Goal: Transaction & Acquisition: Book appointment/travel/reservation

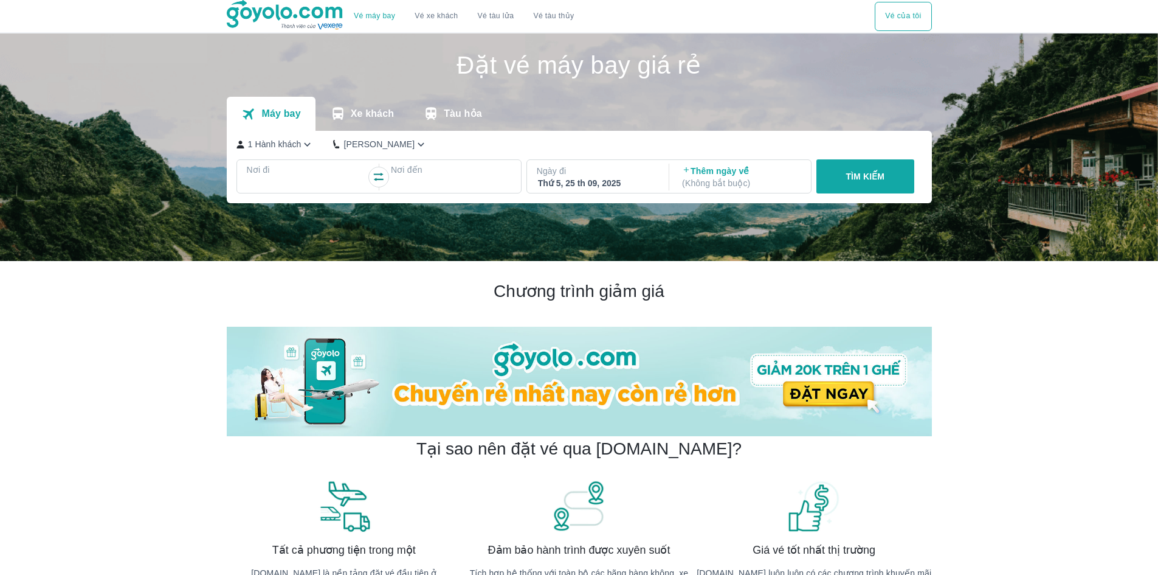
click at [277, 182] on div at bounding box center [307, 184] width 118 height 15
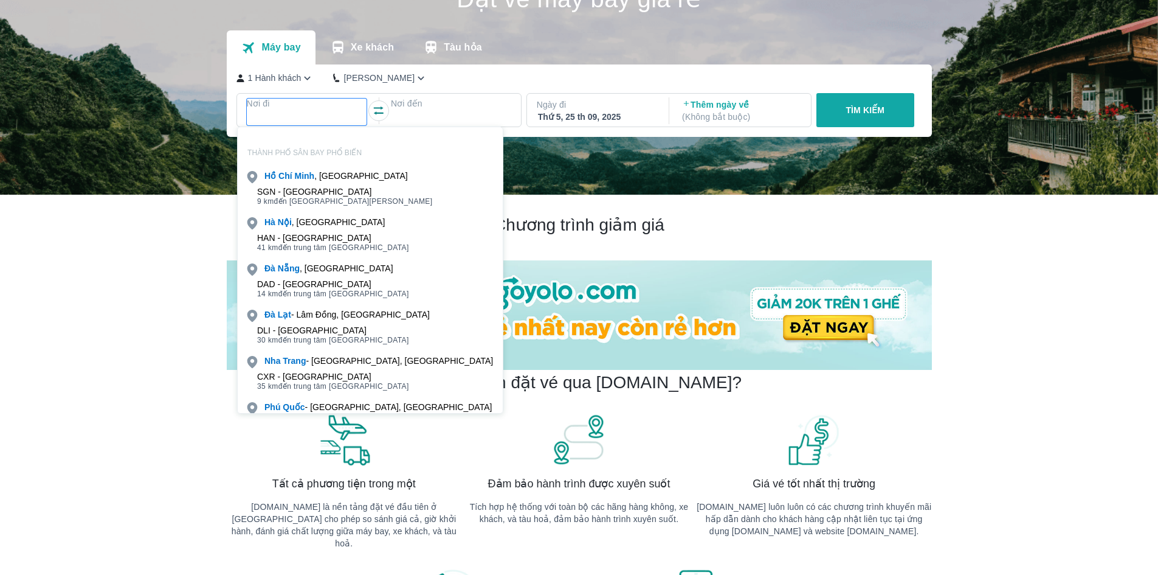
scroll to position [70, 0]
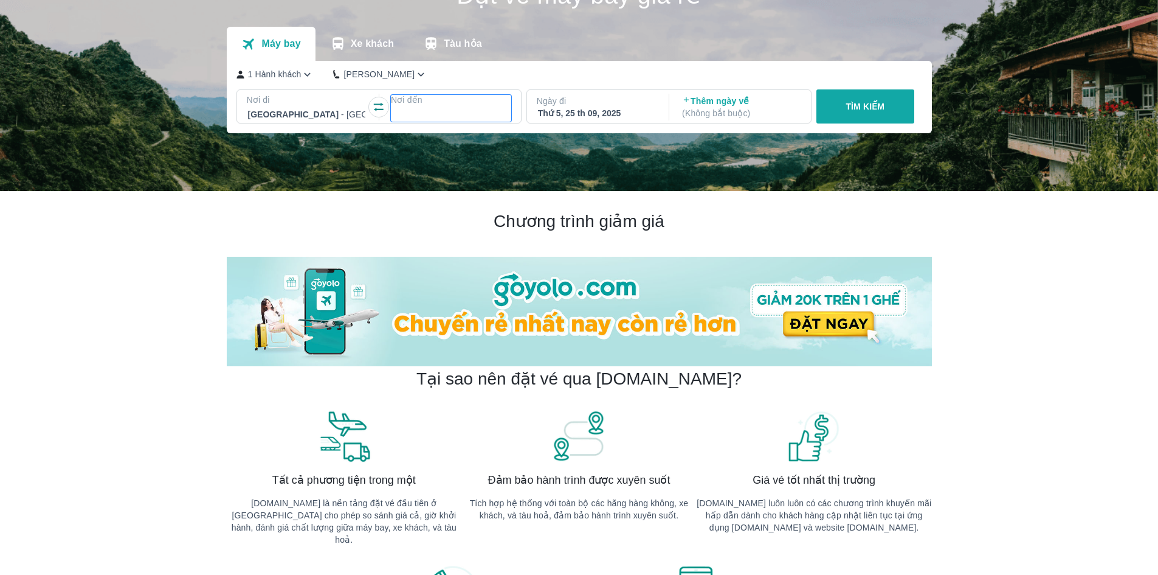
click at [421, 119] on div at bounding box center [451, 114] width 118 height 15
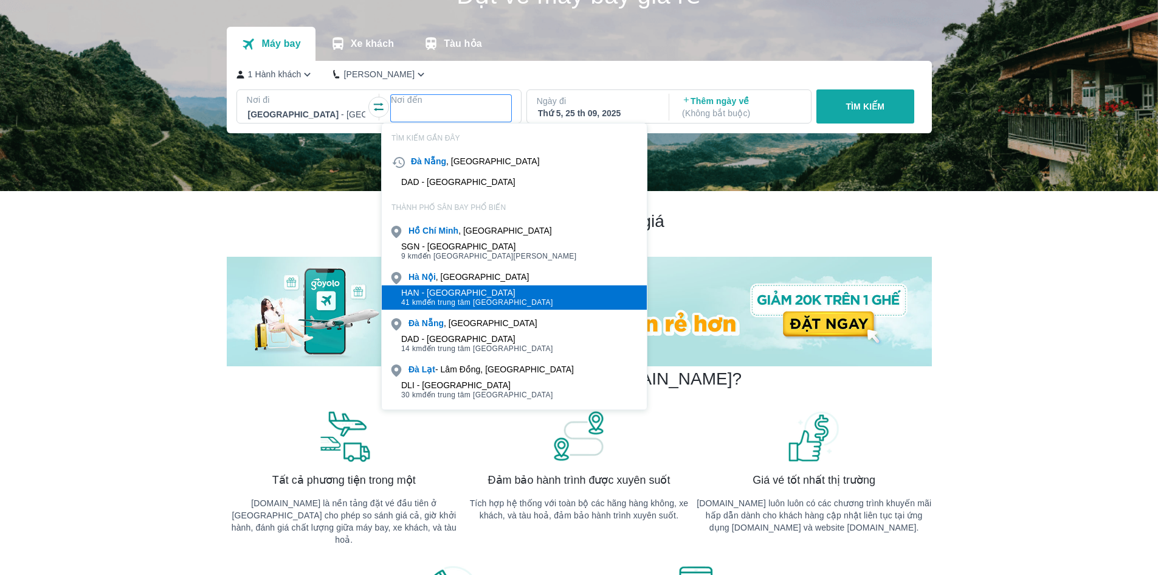
click at [430, 291] on div "HAN - [GEOGRAPHIC_DATA]" at bounding box center [477, 293] width 152 height 10
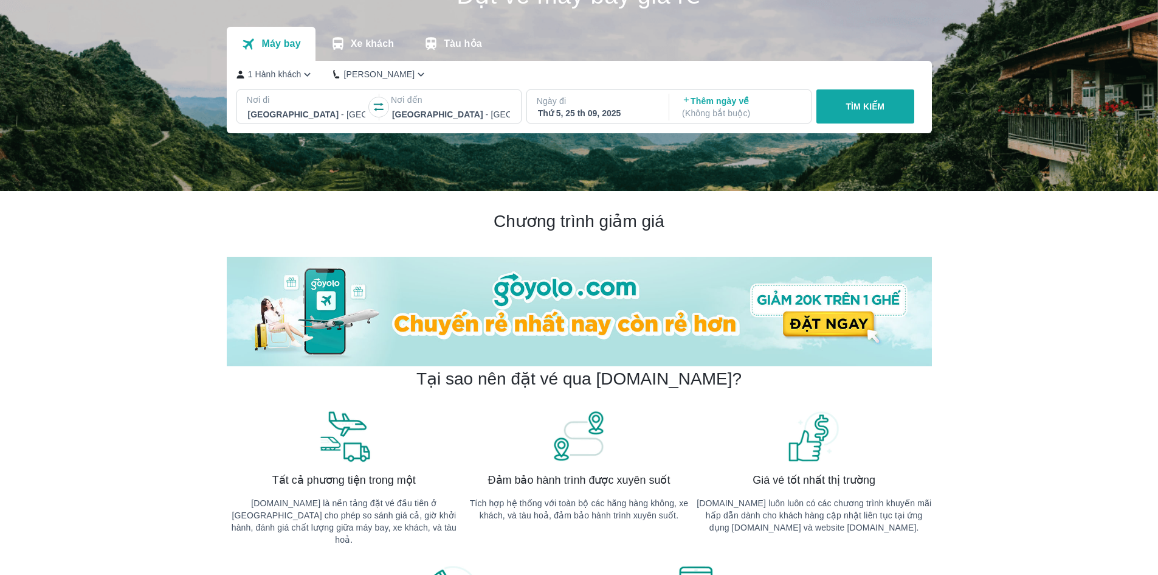
click at [600, 119] on div "Thứ 5, 25 th 09, 2025" at bounding box center [597, 113] width 118 height 12
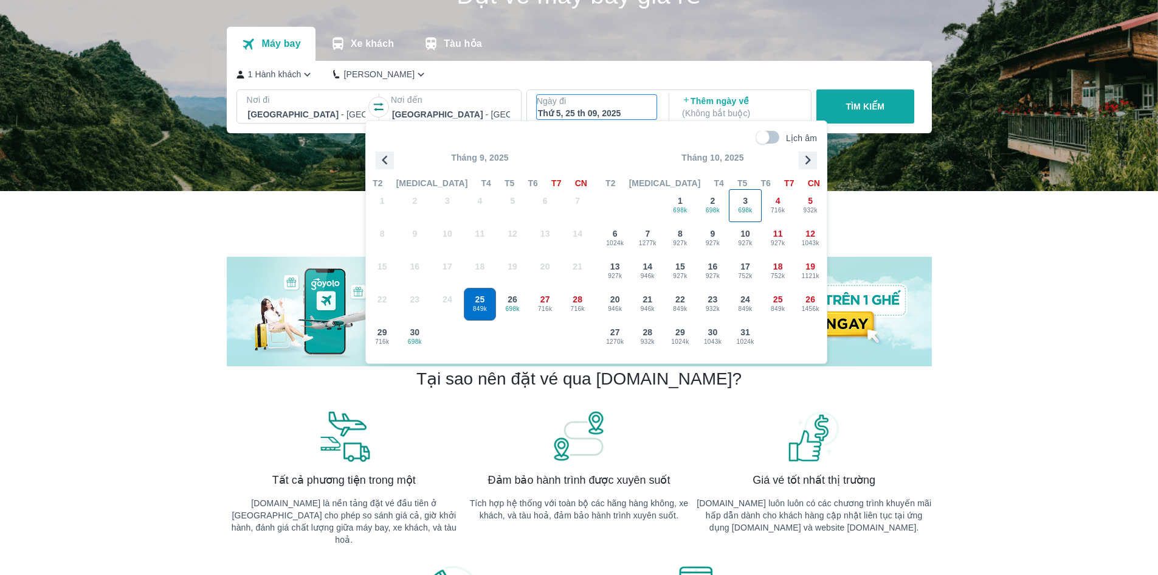
click at [752, 210] on span "698k" at bounding box center [746, 211] width 32 height 10
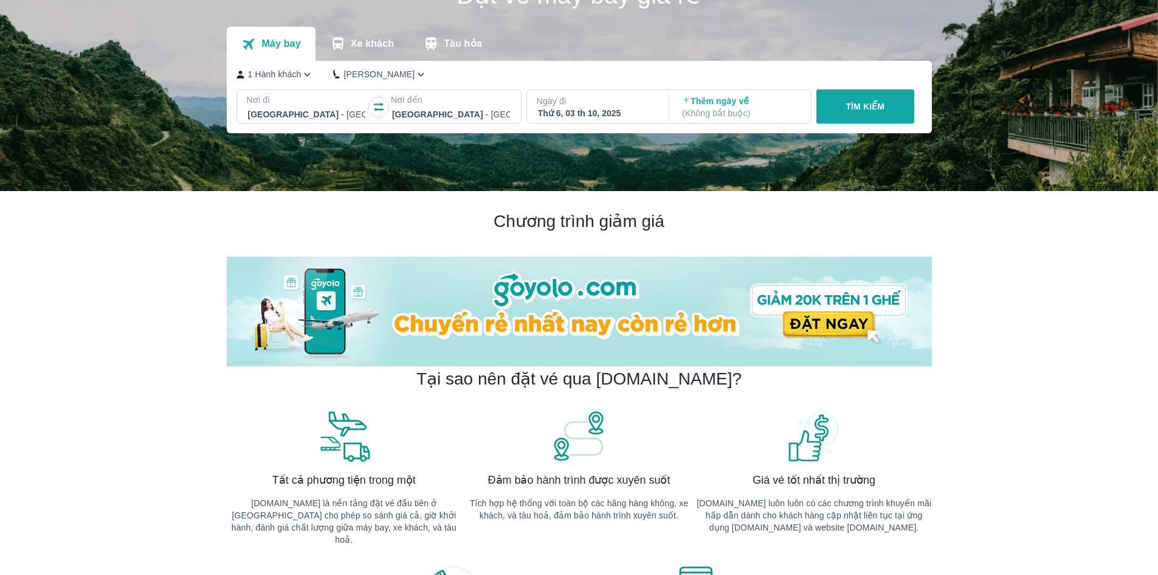
click at [862, 119] on button "TÌM KIẾM" at bounding box center [866, 106] width 98 height 34
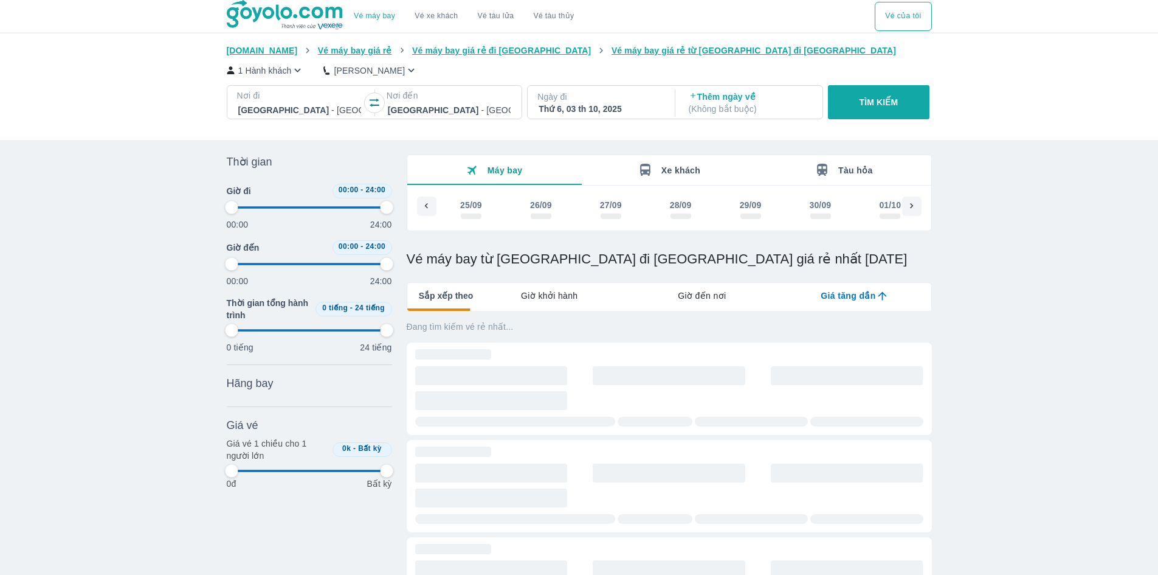
scroll to position [0, 177]
type input "97.9166666666667"
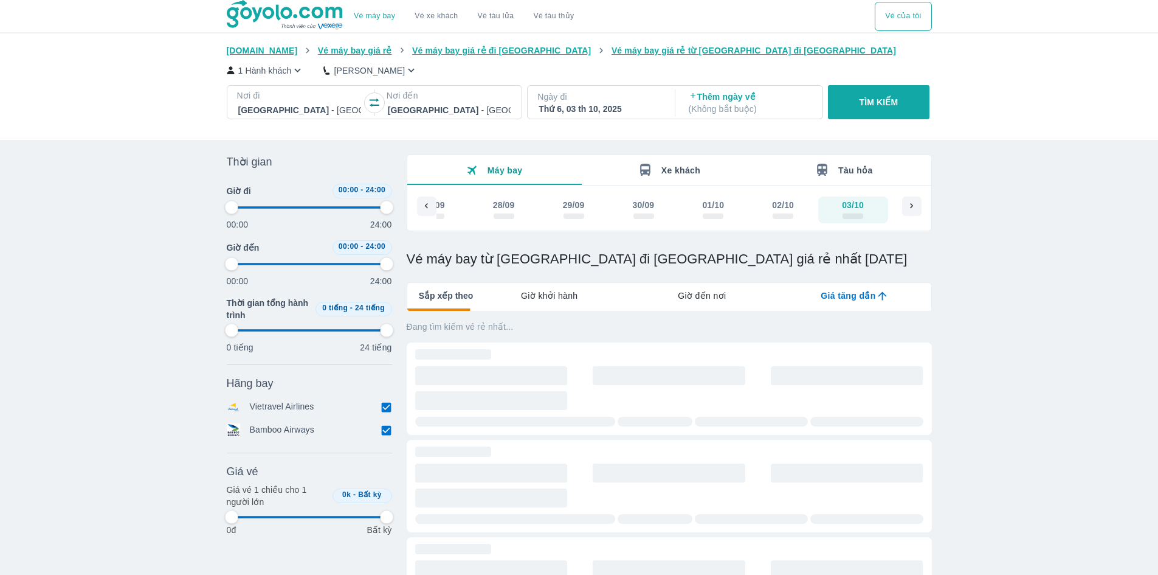
type input "97.9166666666667"
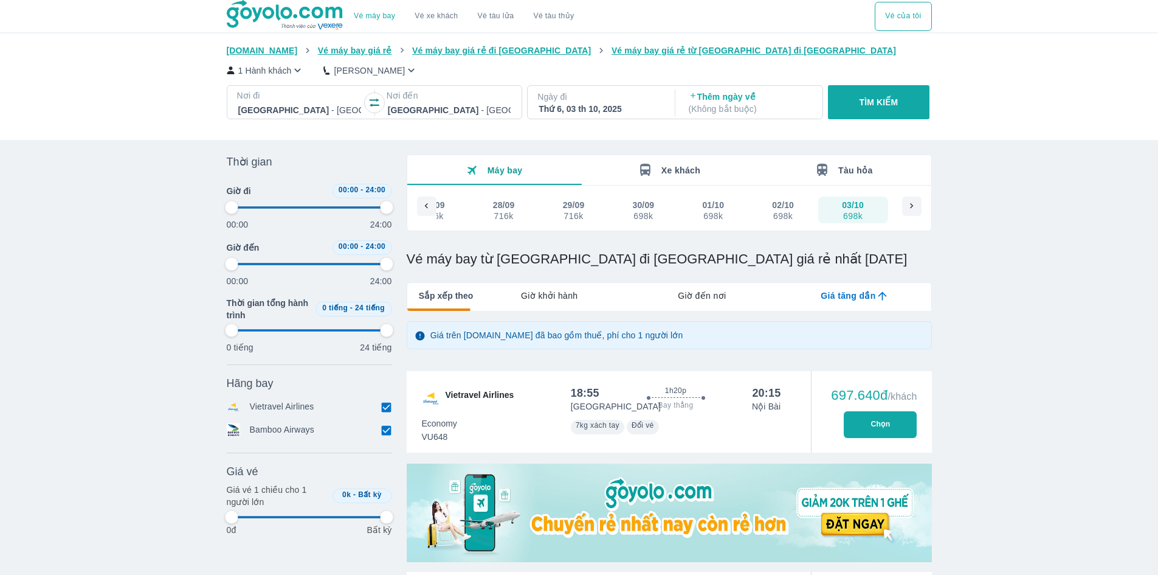
type input "97.9166666666667"
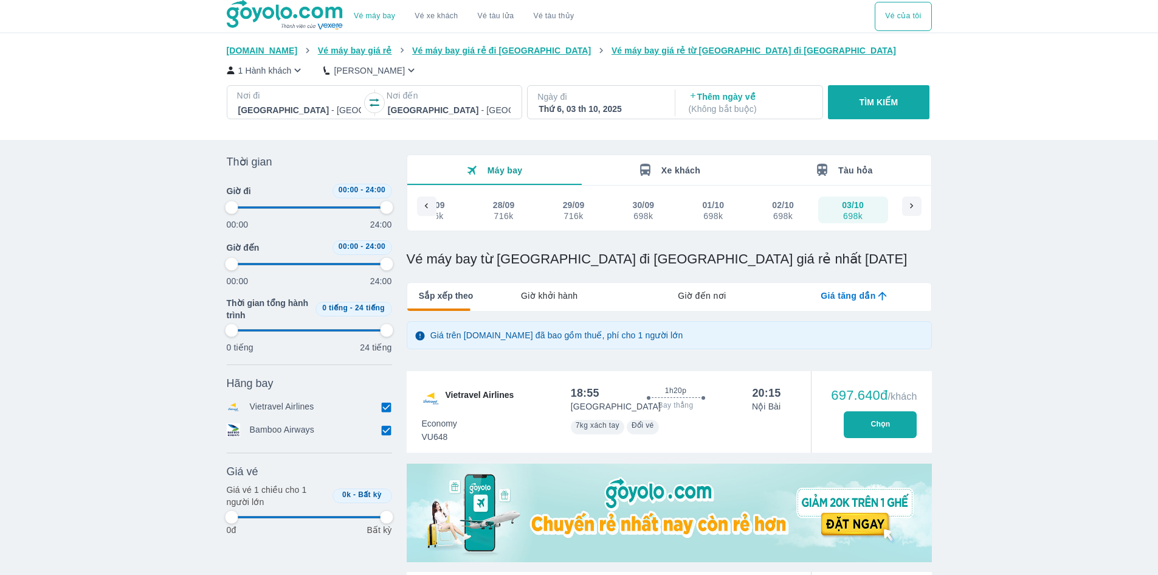
type input "97.9166666666667"
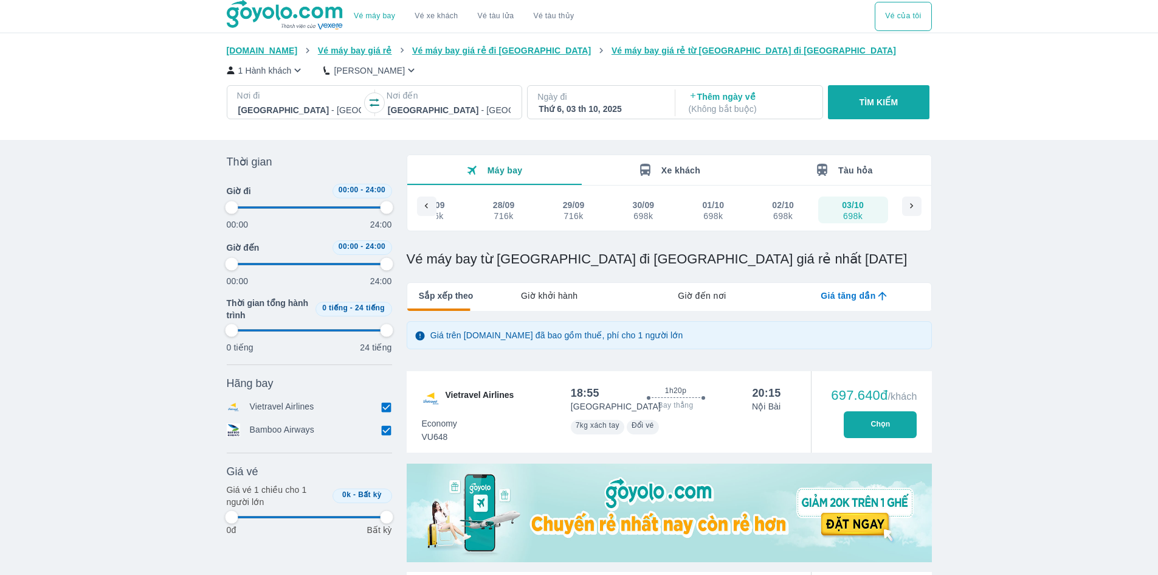
type input "97.9166666666667"
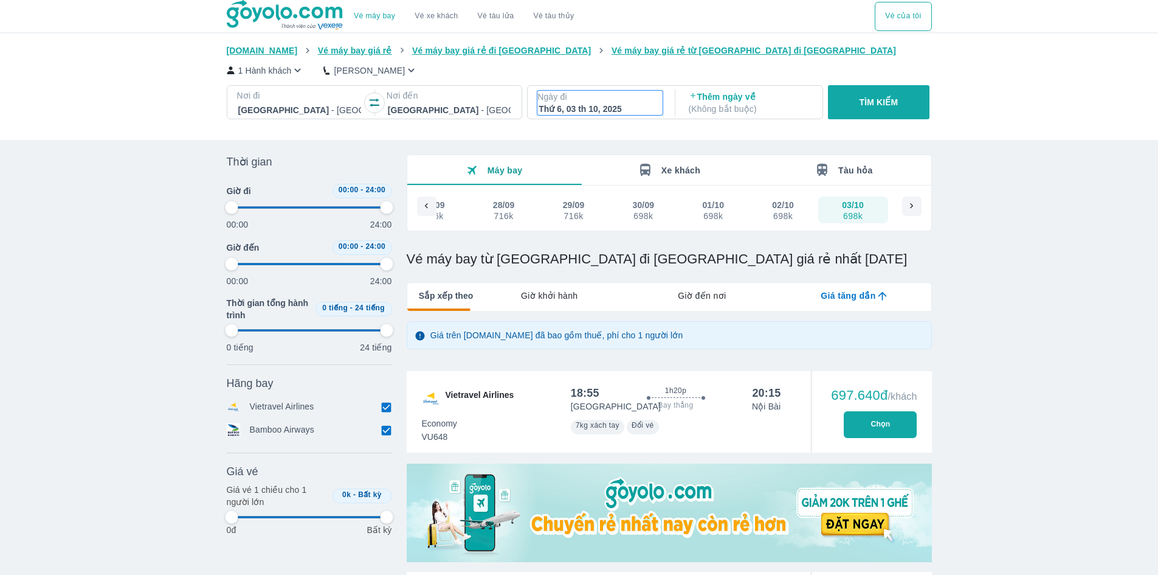
click at [549, 106] on div "Thứ 6, 03 th 10, 2025" at bounding box center [600, 109] width 123 height 12
type input "97.9166666666667"
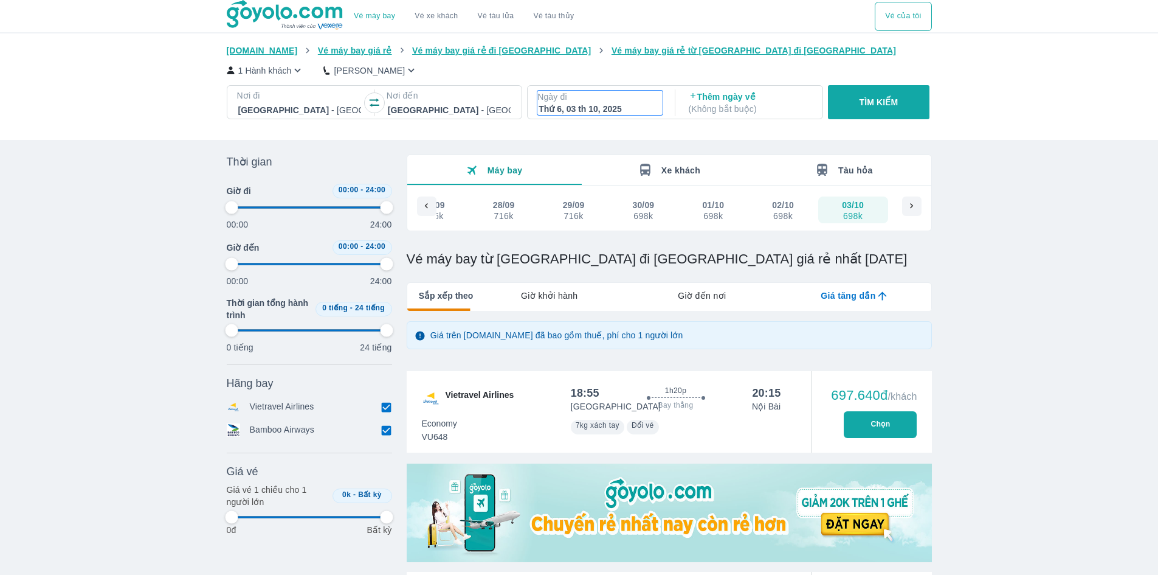
type input "97.9166666666667"
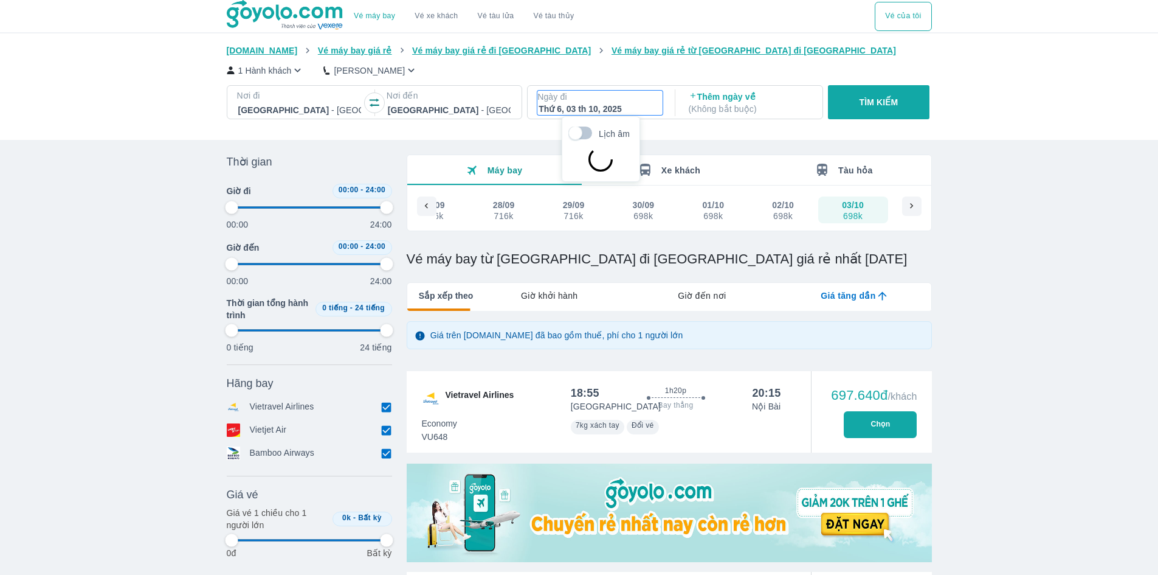
scroll to position [70, 0]
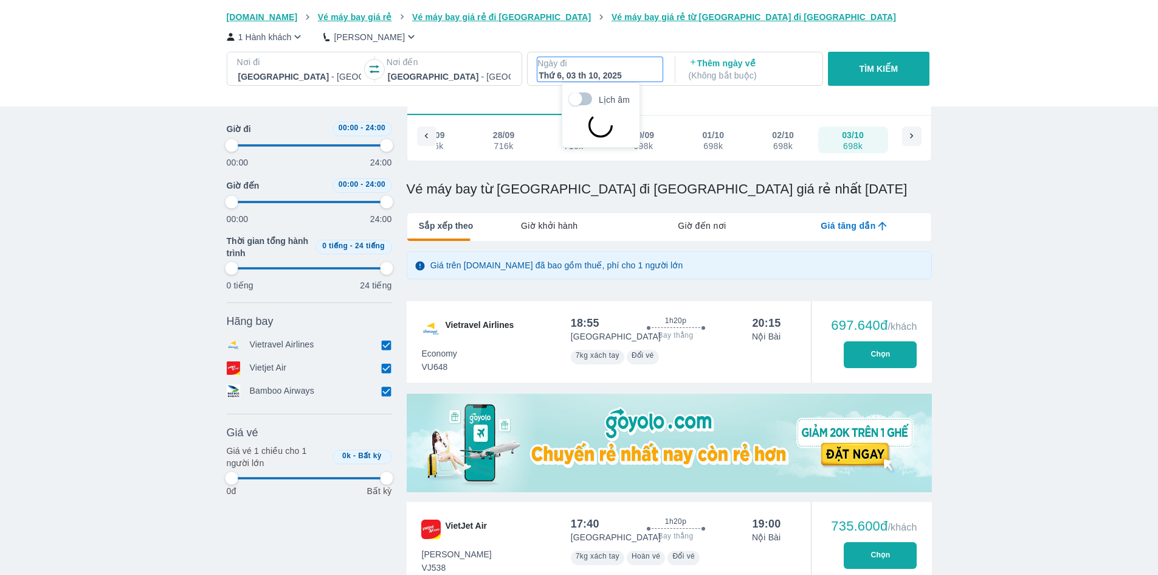
type input "97.9166666666667"
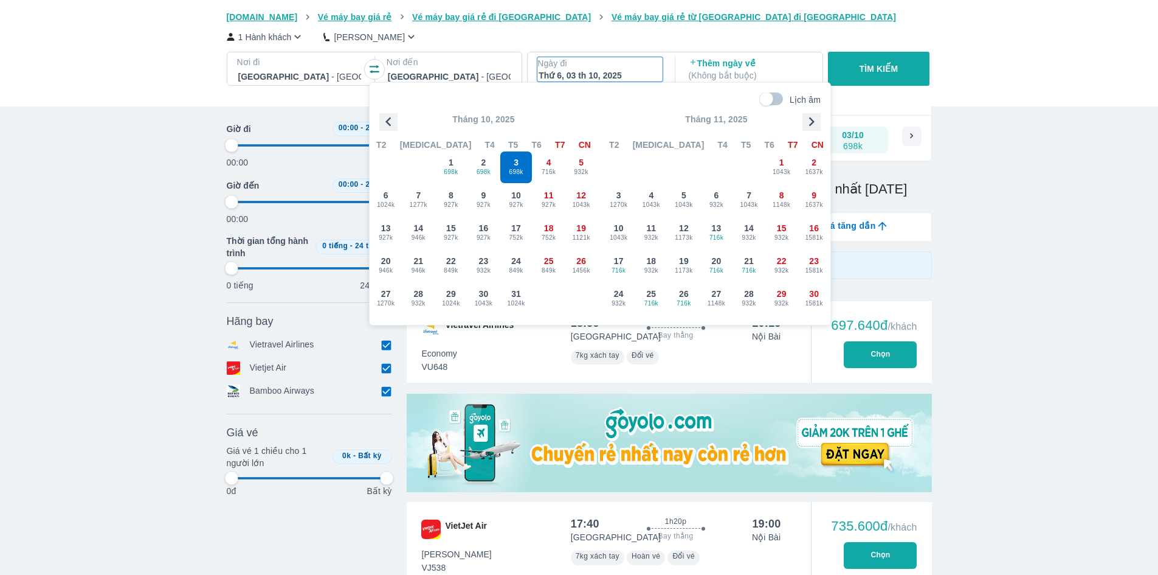
type input "97.9166666666667"
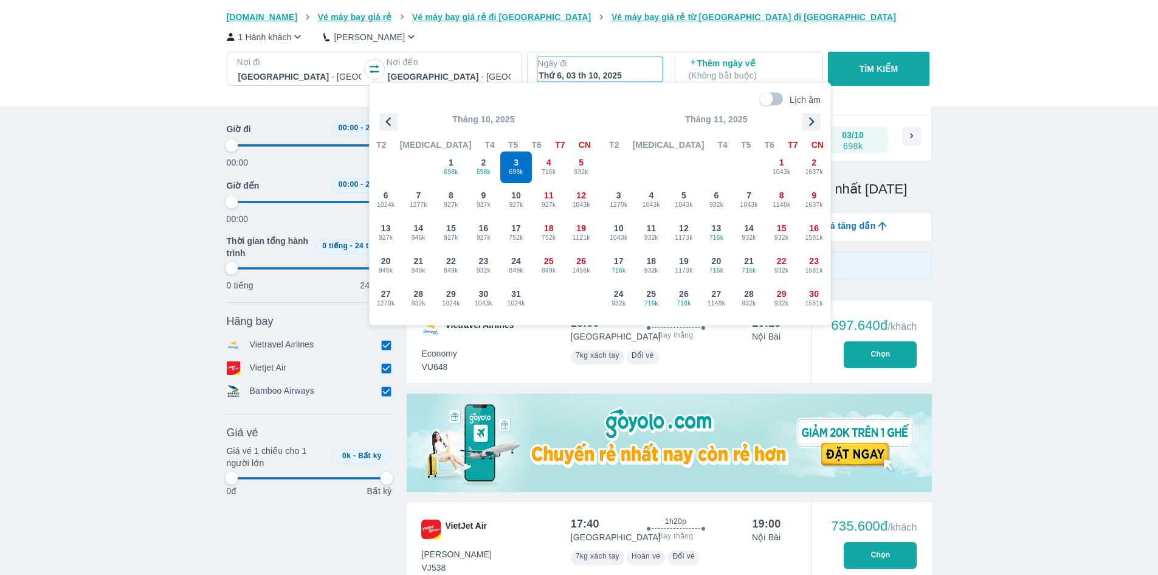
type input "97.9166666666667"
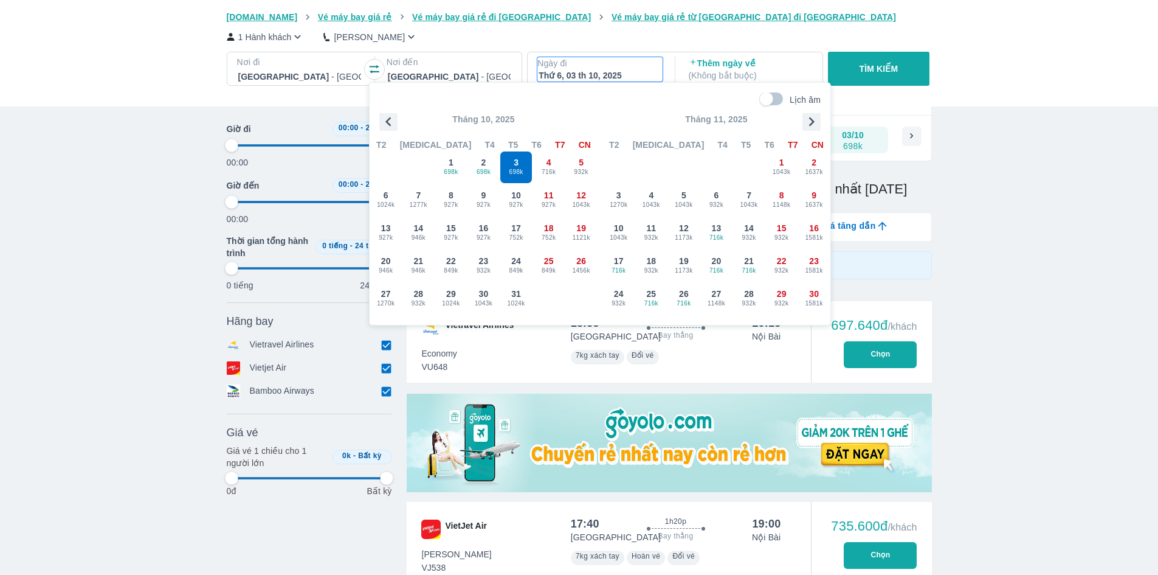
type input "97.9166666666667"
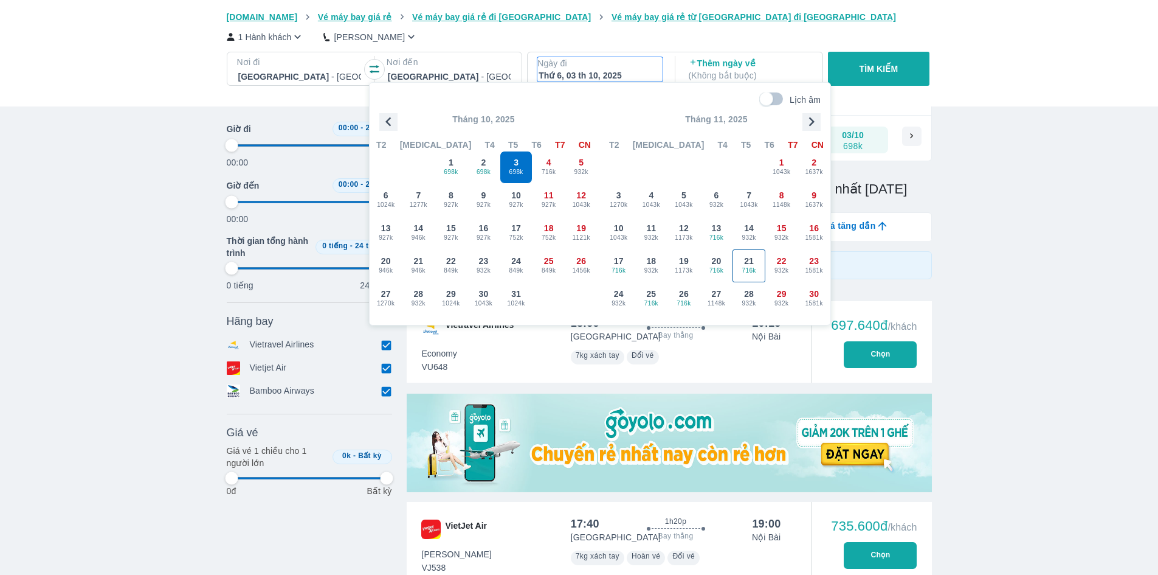
type input "97.9166666666667"
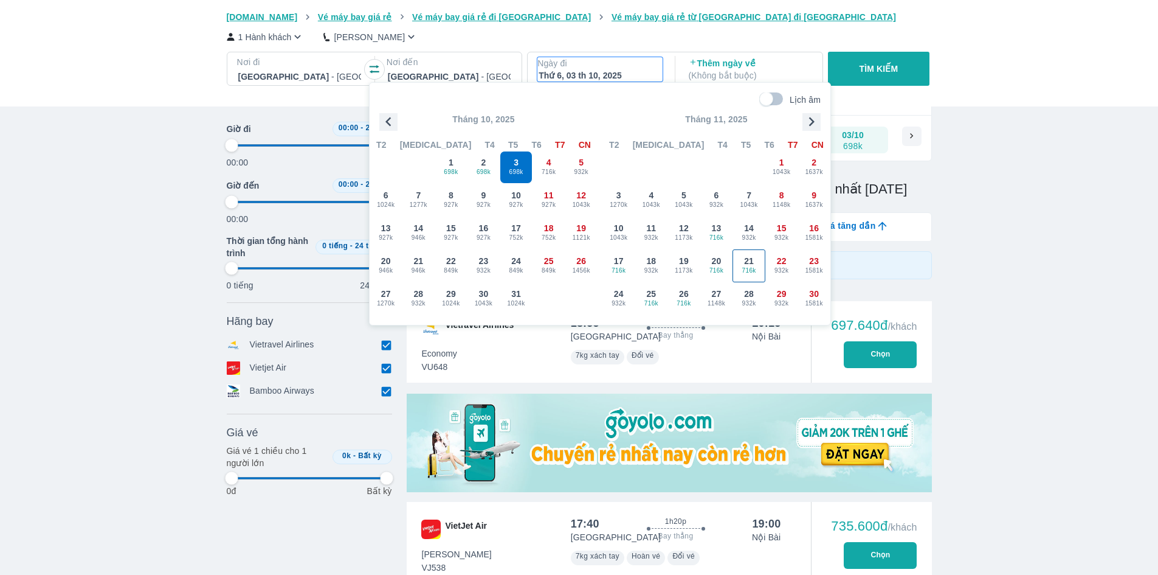
type input "97.9166666666667"
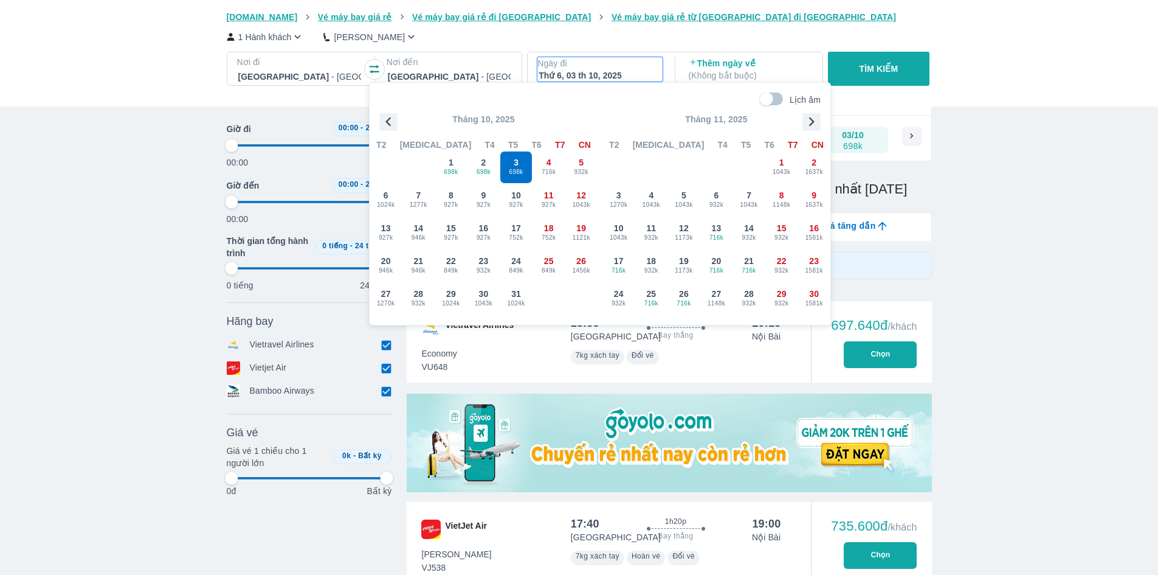
type input "97.9166666666667"
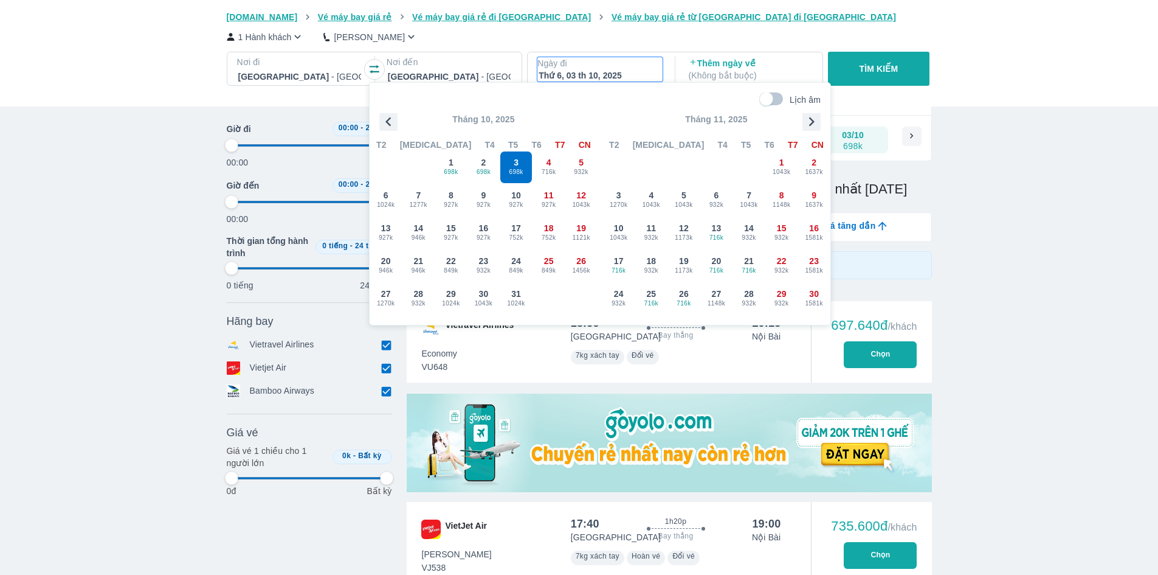
type input "97.9166666666667"
click at [759, 261] on div "21 716k" at bounding box center [749, 266] width 32 height 32
type input "97.9166666666667"
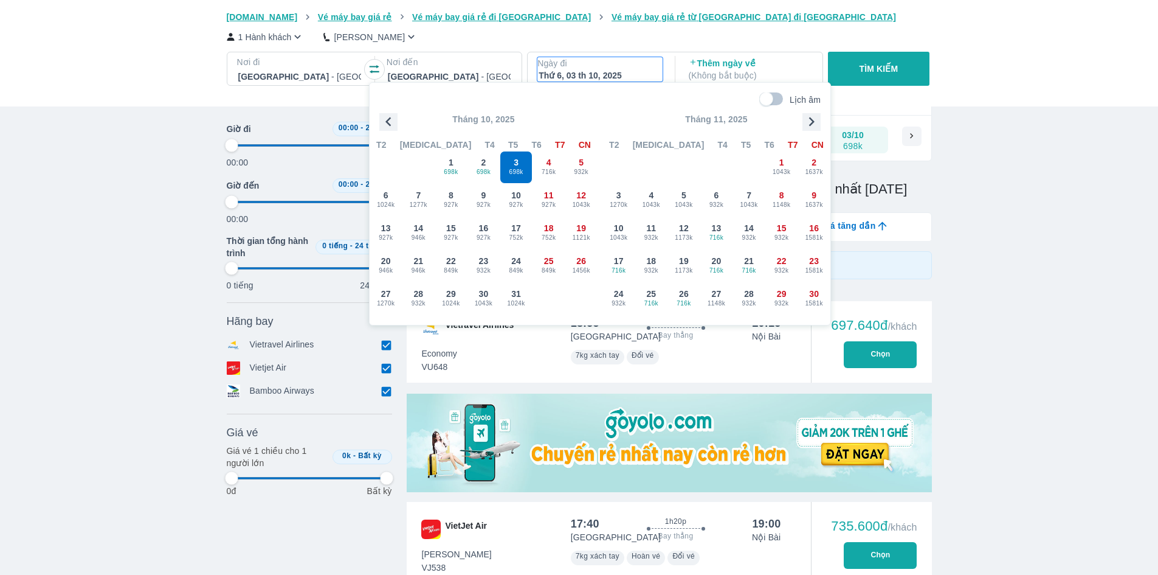
type input "97.9166666666667"
checkbox input "false"
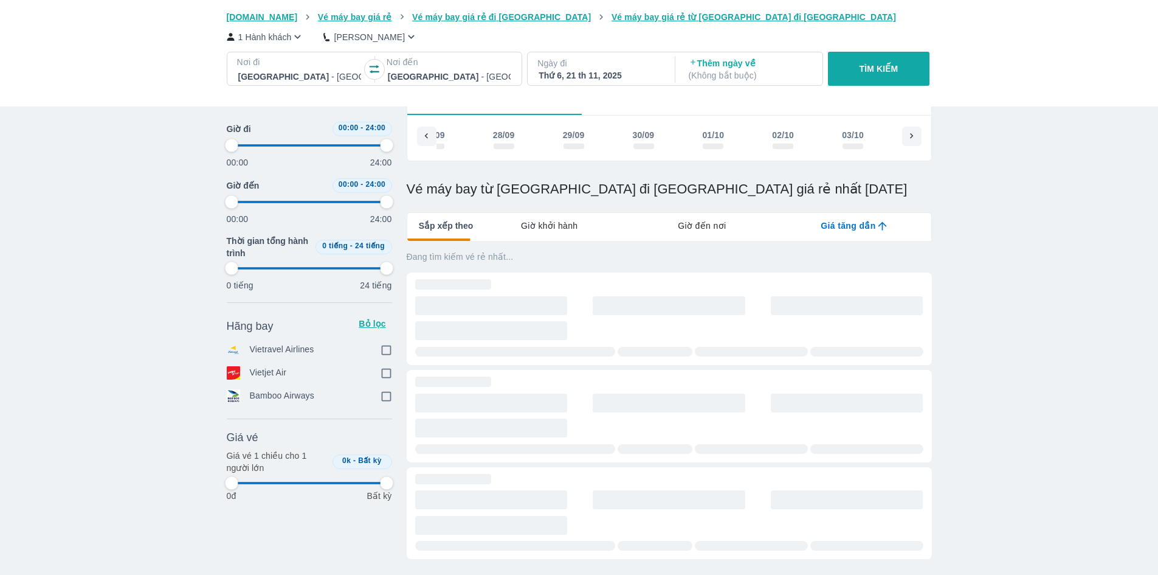
scroll to position [0, 3587]
type input "97.9166666666667"
checkbox input "true"
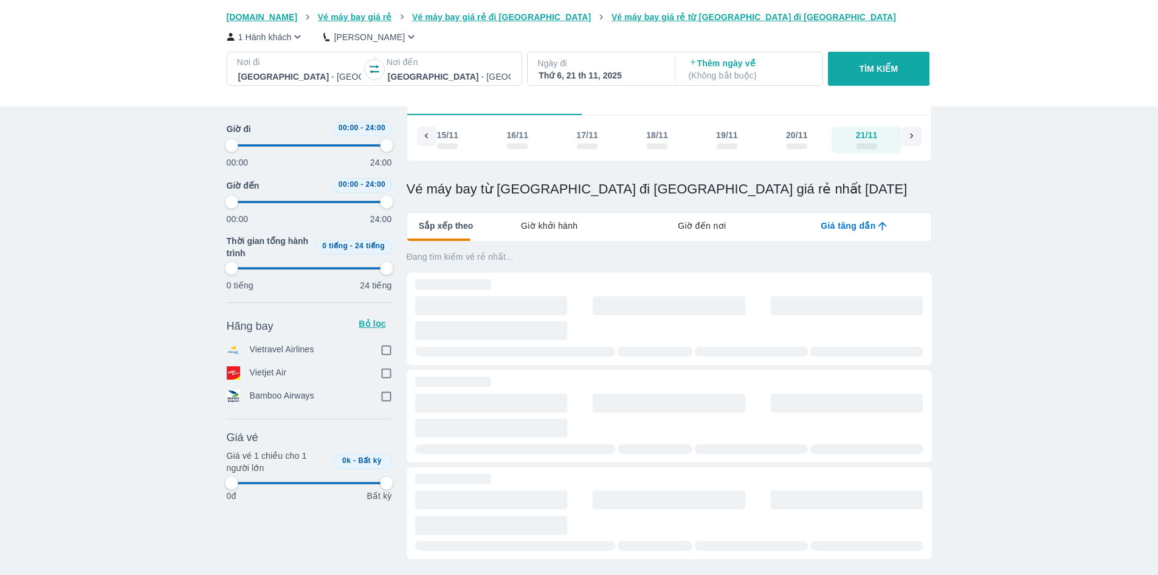
checkbox input "true"
type input "97.9166666666667"
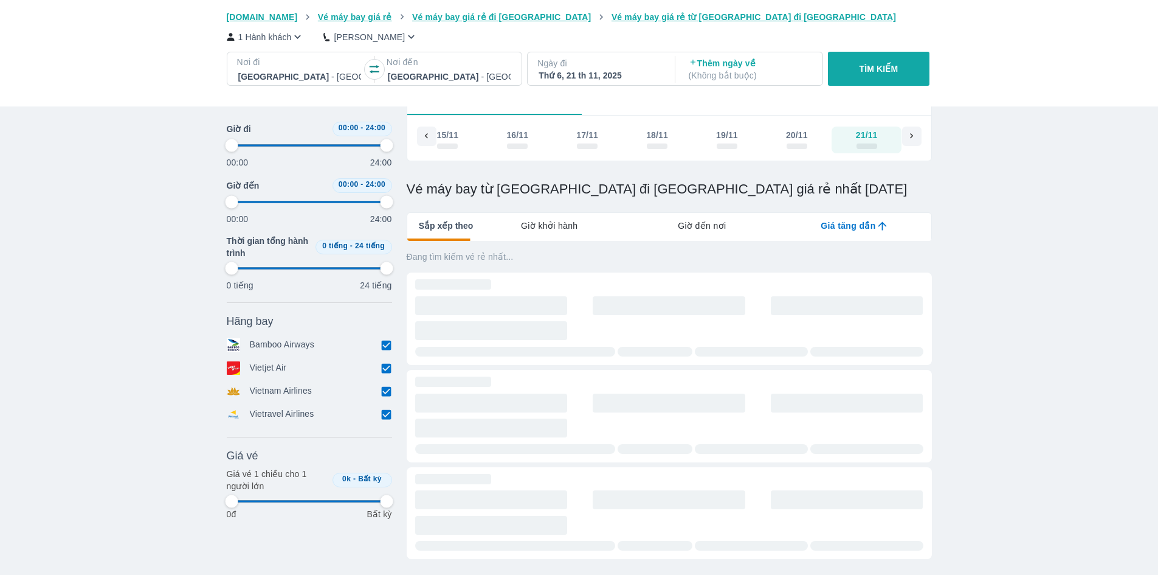
type input "97.9166666666667"
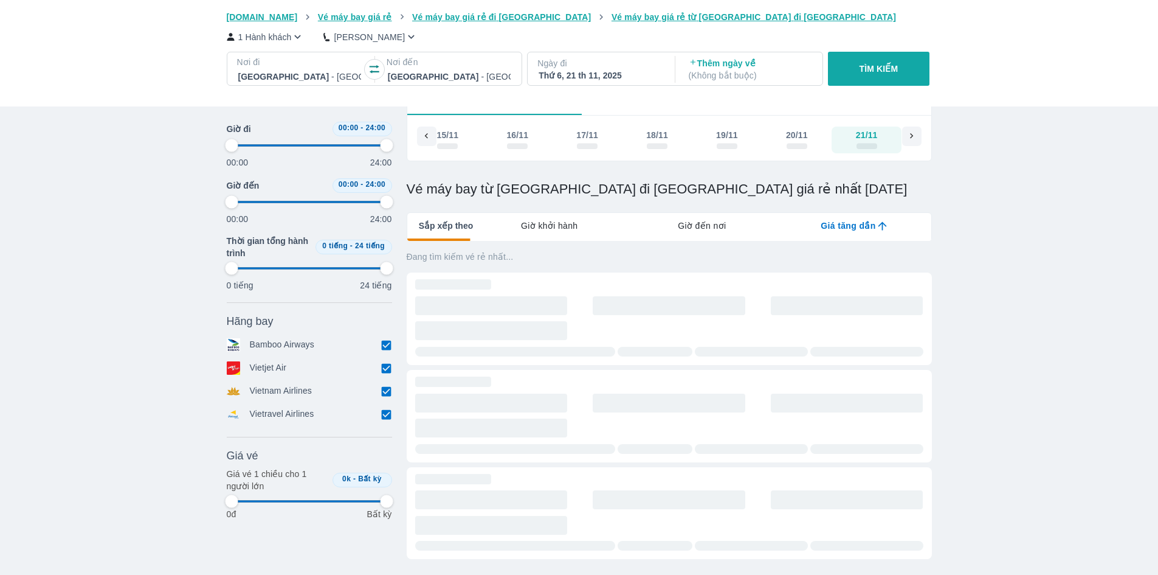
type input "97.9166666666667"
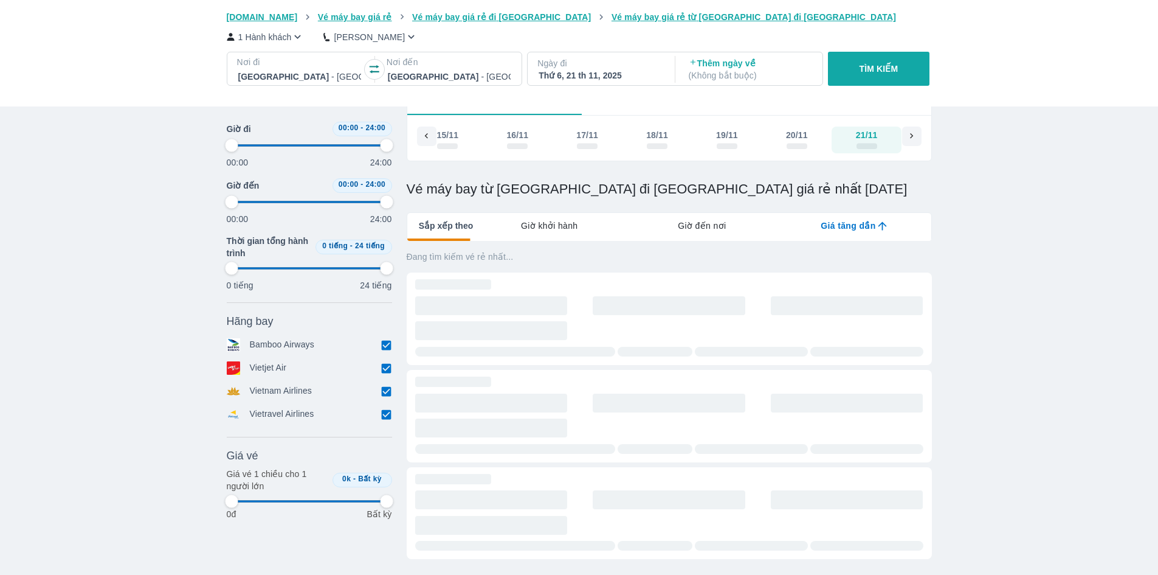
type input "97.9166666666667"
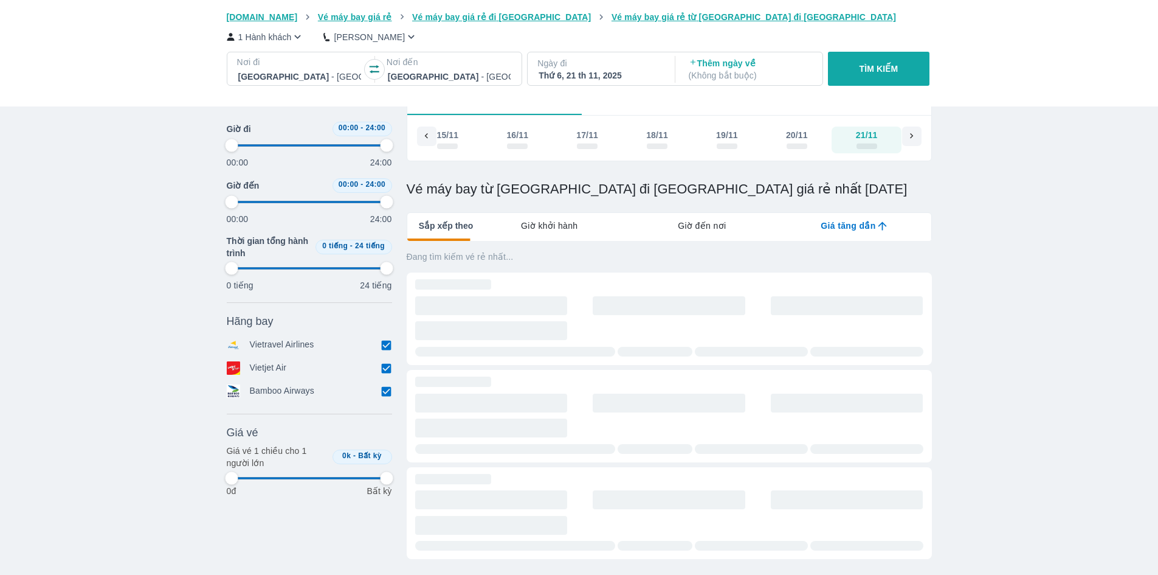
type input "97.9166666666667"
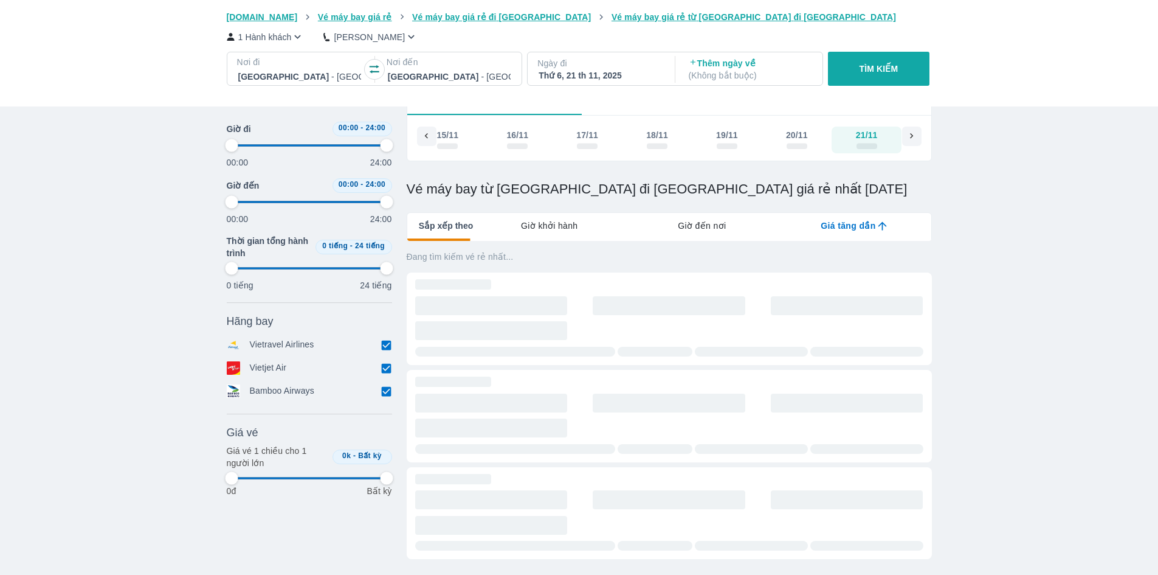
type input "97.9166666666667"
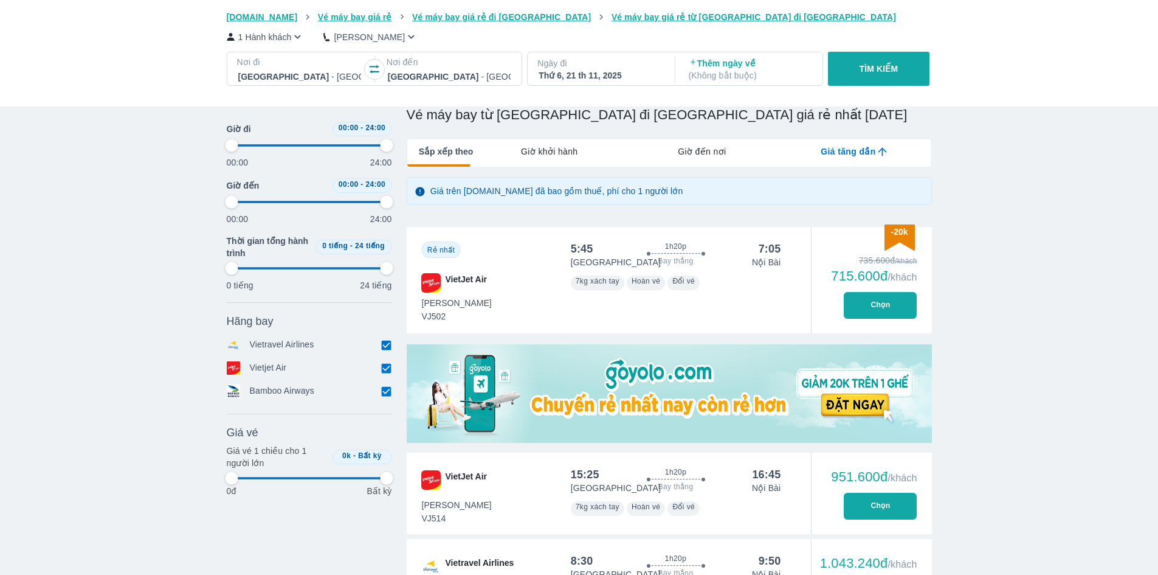
scroll to position [252, 0]
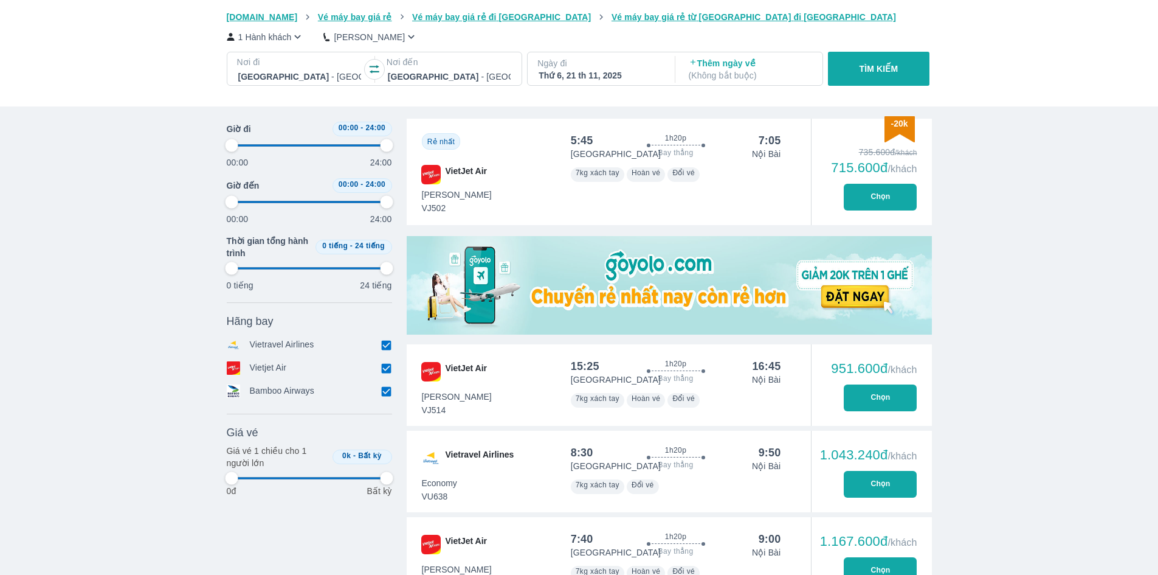
type input "97.9166666666667"
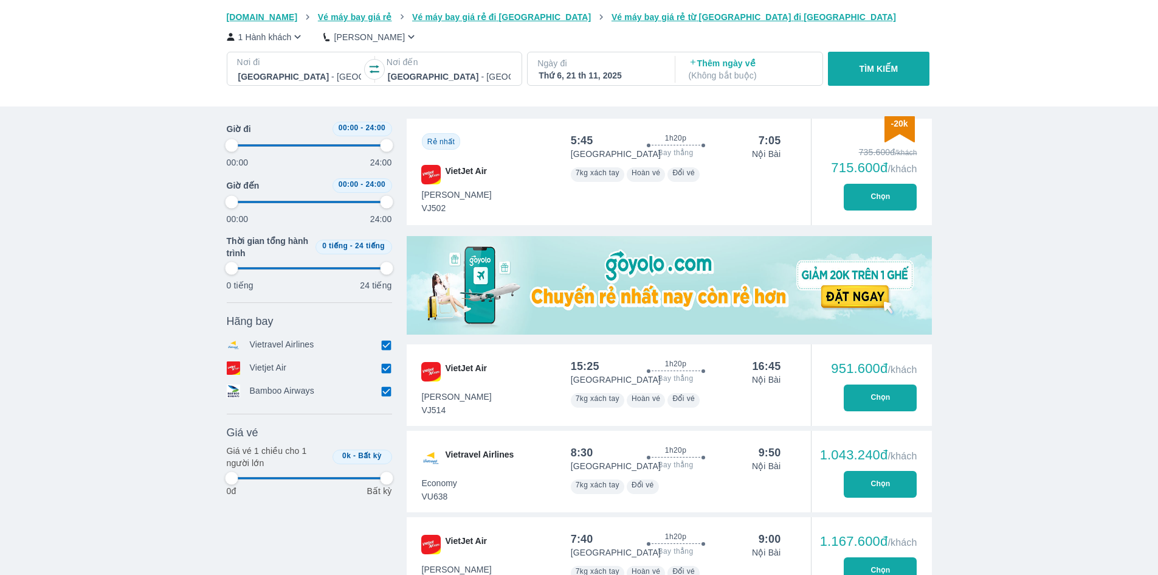
type input "97.9166666666667"
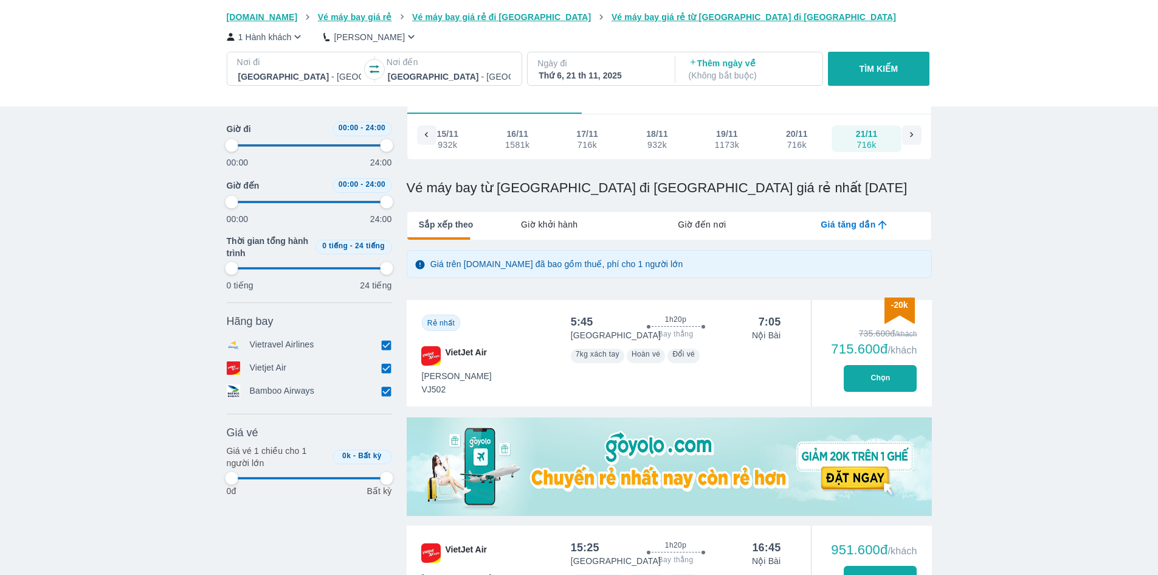
scroll to position [70, 0]
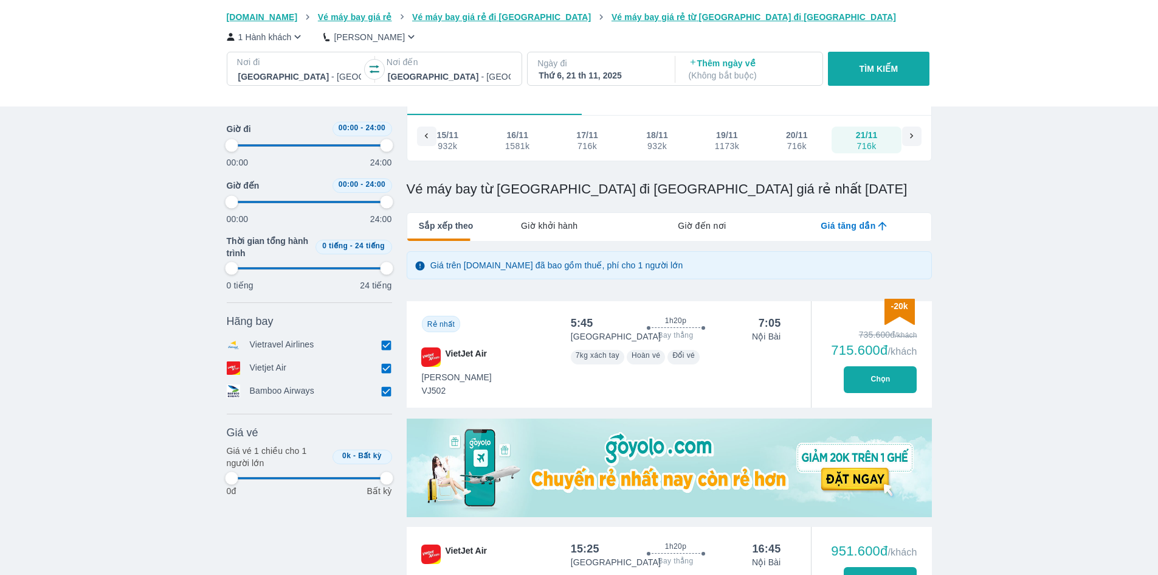
click at [649, 76] on div "Thứ 6, 21 th 11, 2025" at bounding box center [600, 75] width 123 height 12
type input "97.9166666666667"
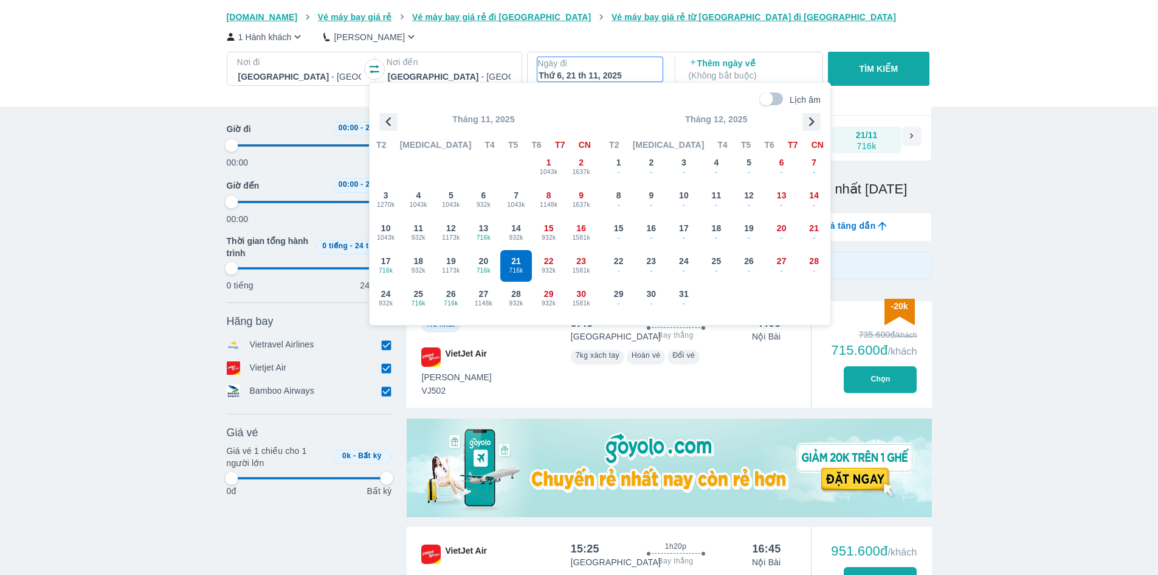
type input "97.9166666666667"
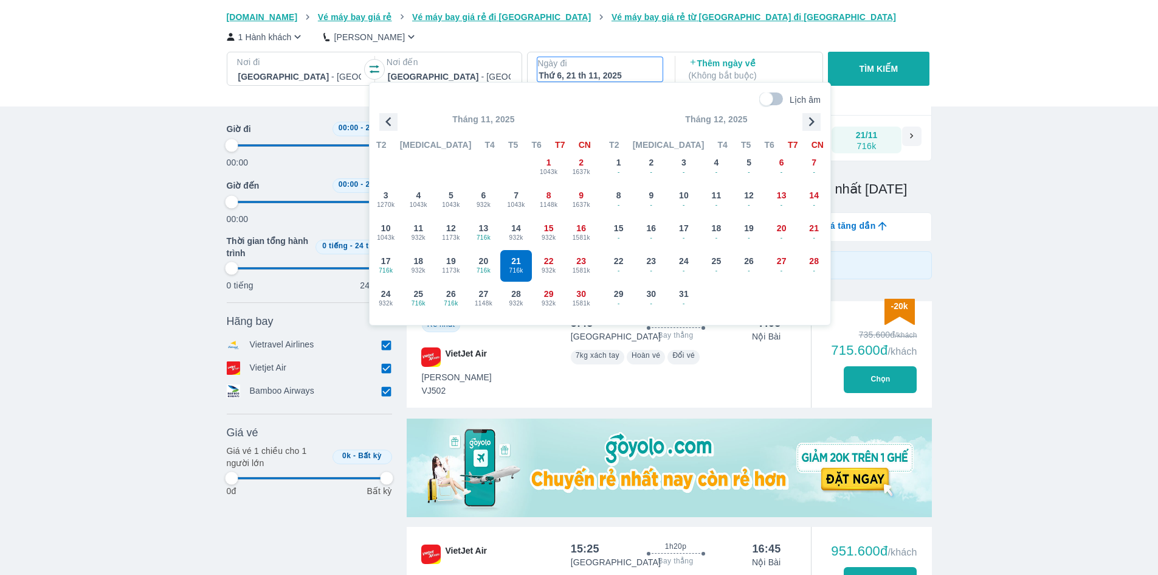
type input "97.9166666666667"
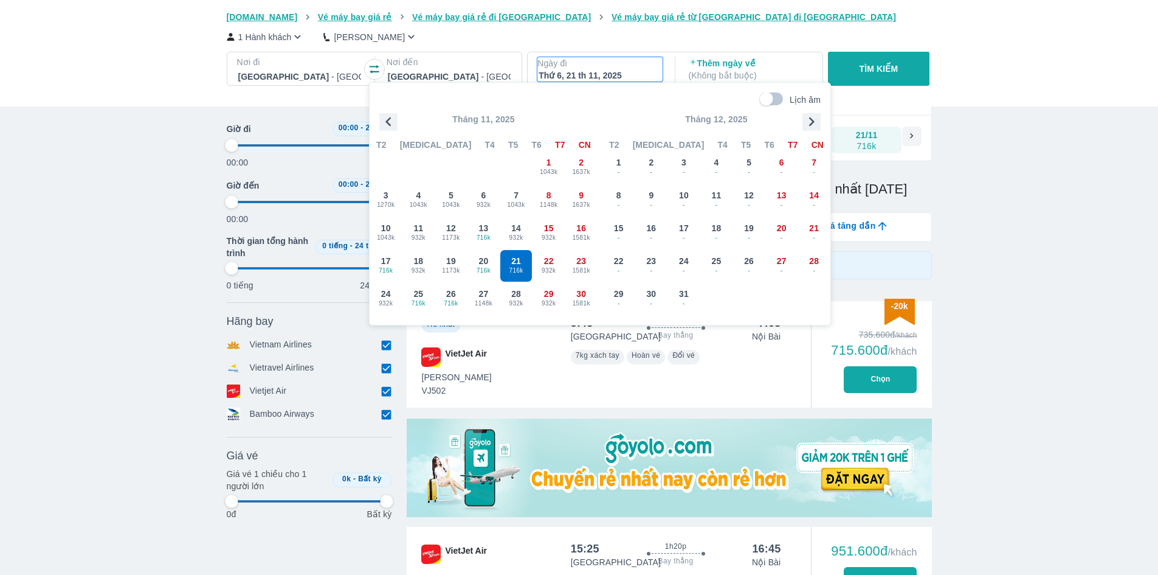
type input "97.9166666666667"
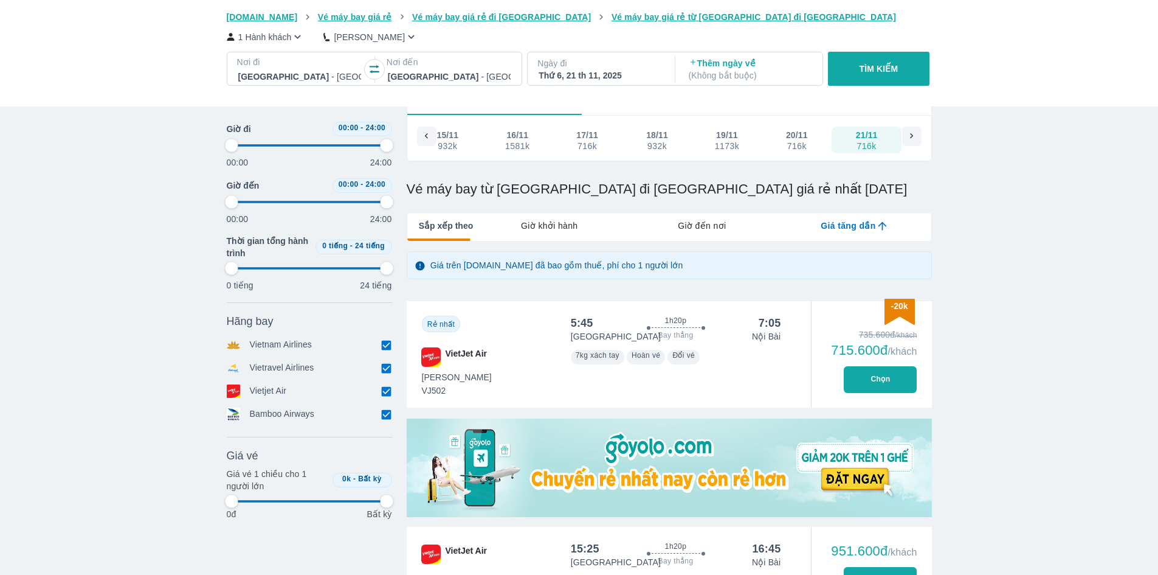
type input "97.9166666666667"
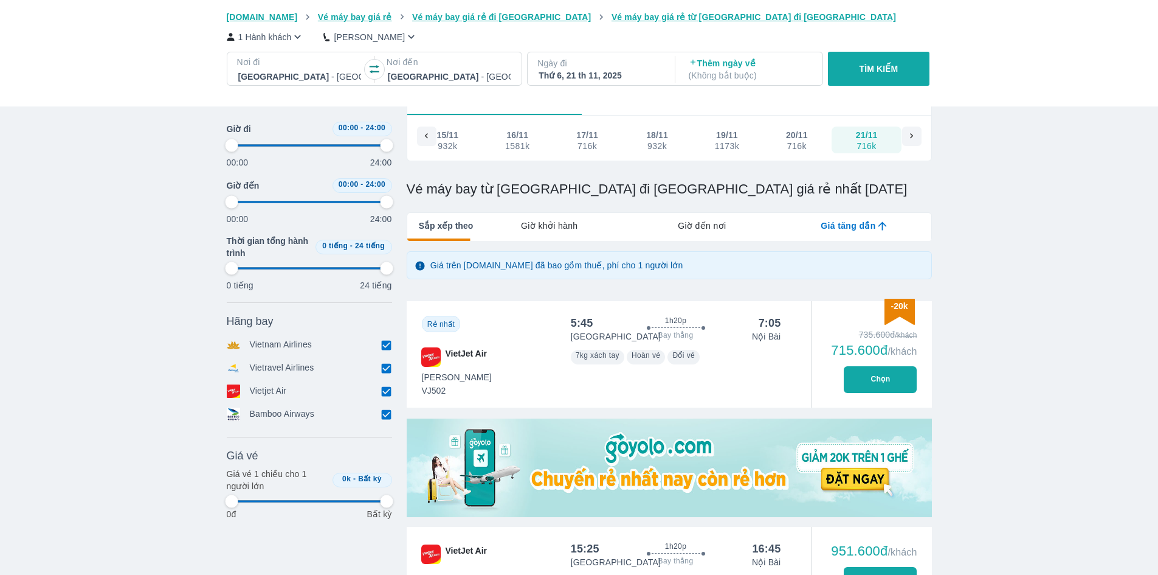
type input "97.9166666666667"
click at [377, 71] on icon "button" at bounding box center [375, 69] width 12 height 12
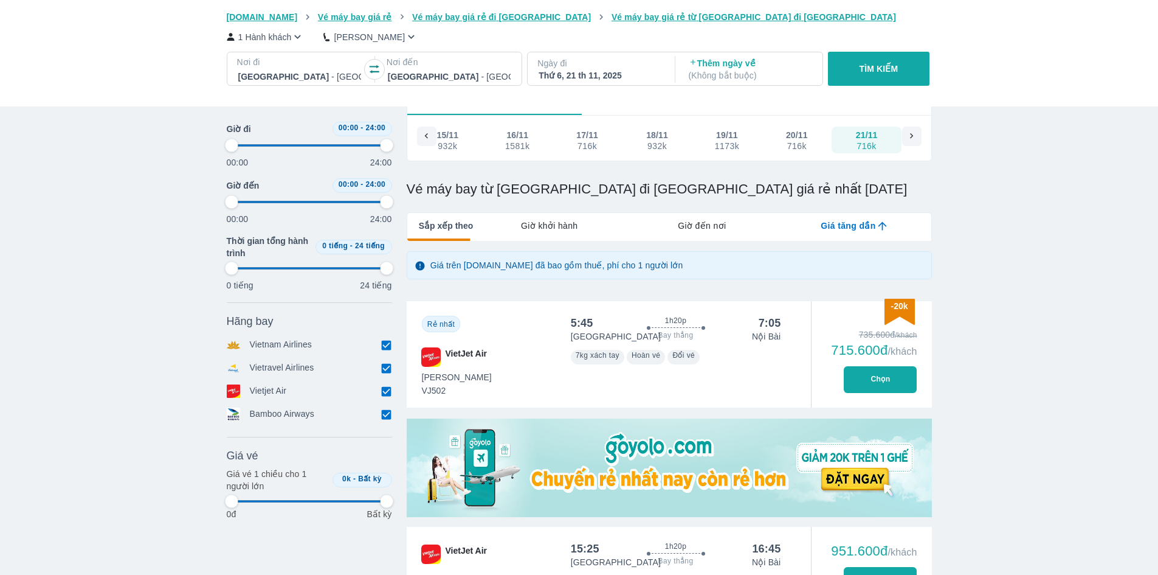
type input "97.9166666666667"
click at [555, 71] on div "Thứ 6, 21 th 11, 2025" at bounding box center [600, 75] width 123 height 12
type input "97.9166666666667"
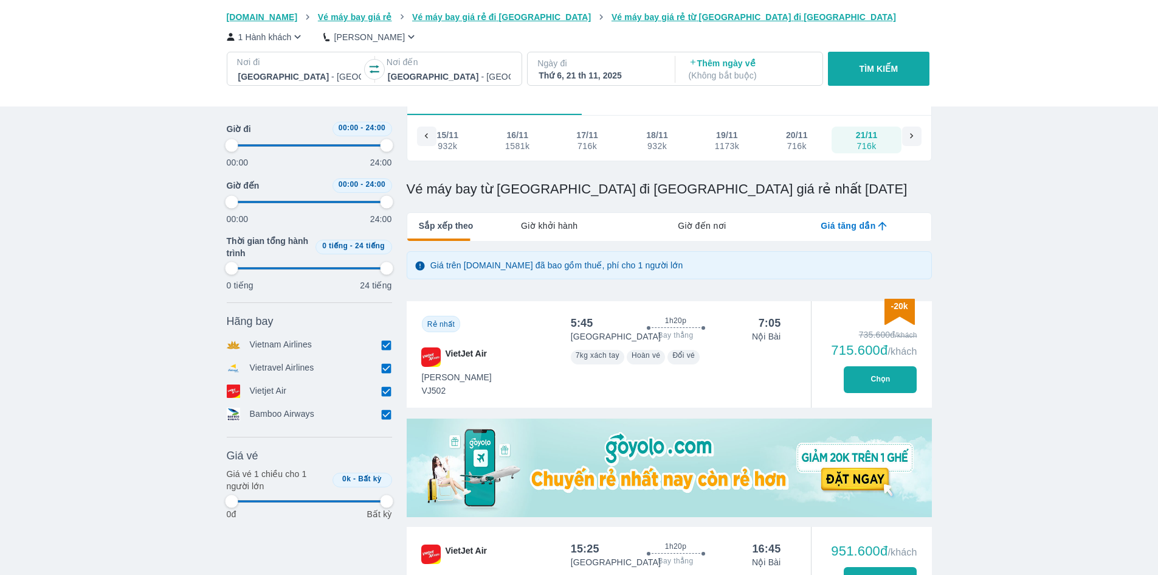
type input "97.9166666666667"
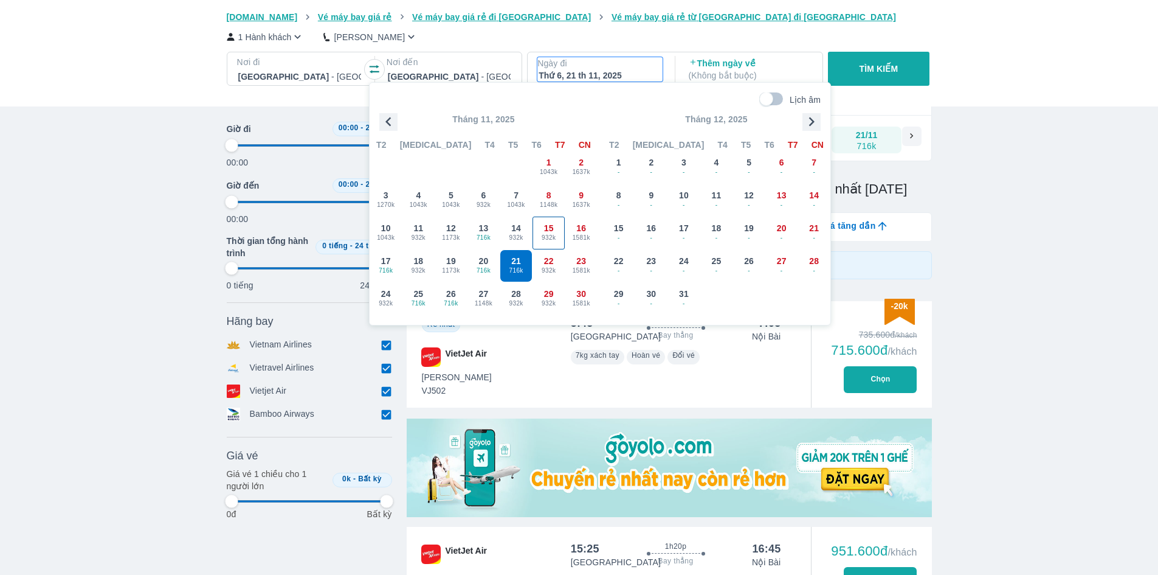
type input "97.9166666666667"
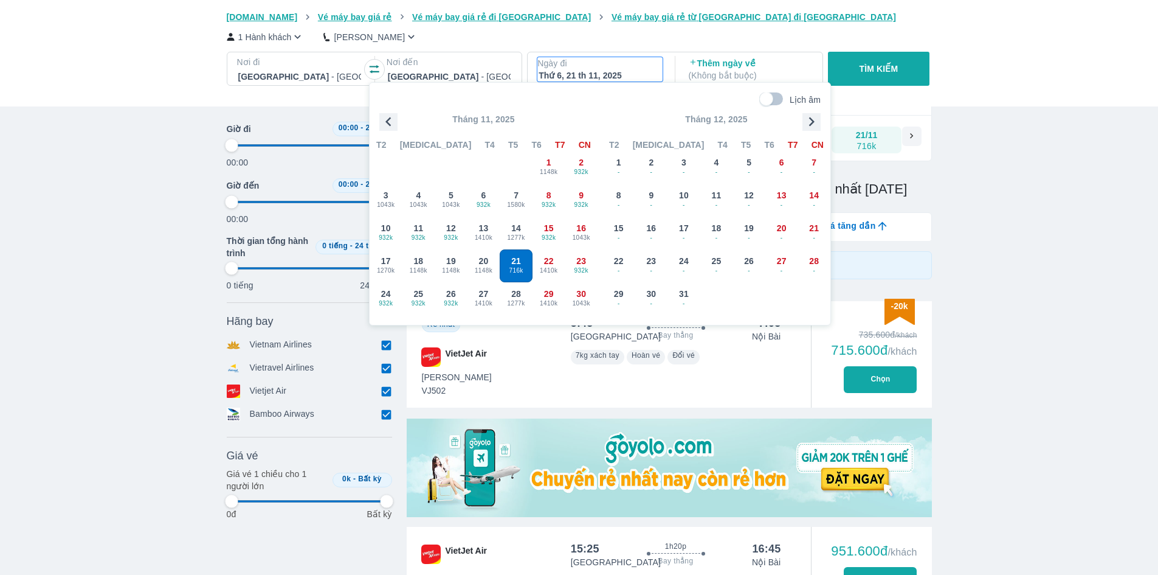
type input "97.9166666666667"
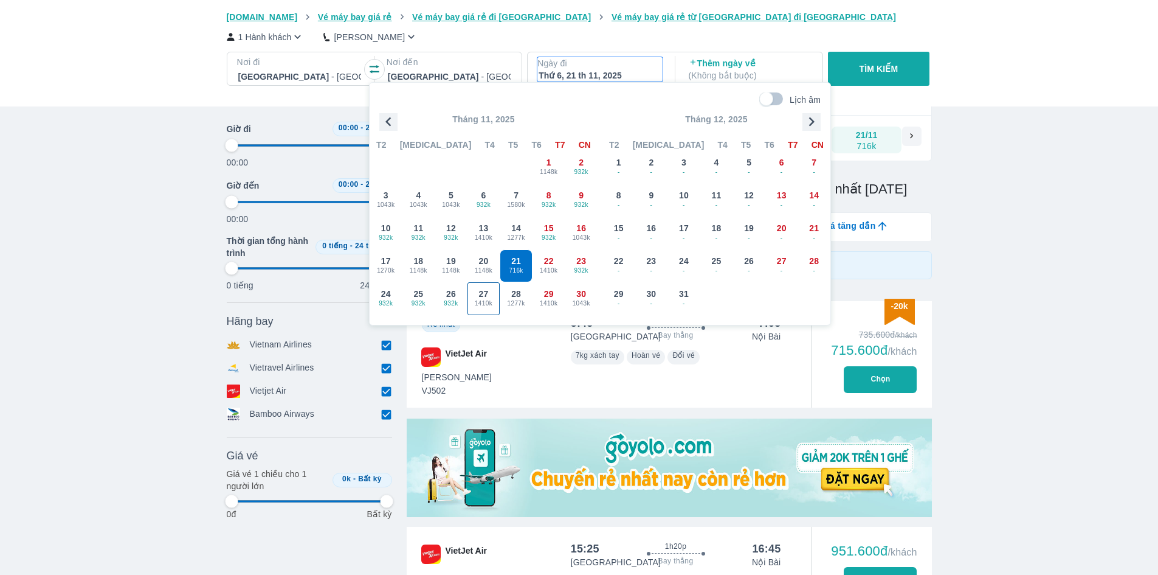
type input "97.9166666666667"
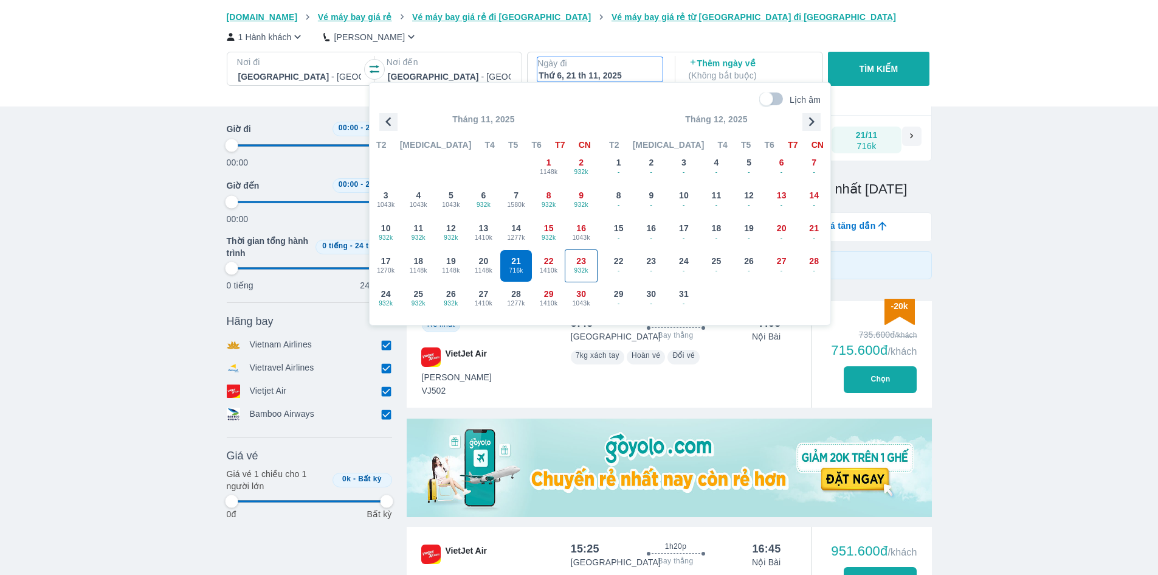
click at [579, 268] on span "932k" at bounding box center [582, 271] width 32 height 10
type input "97.9166666666667"
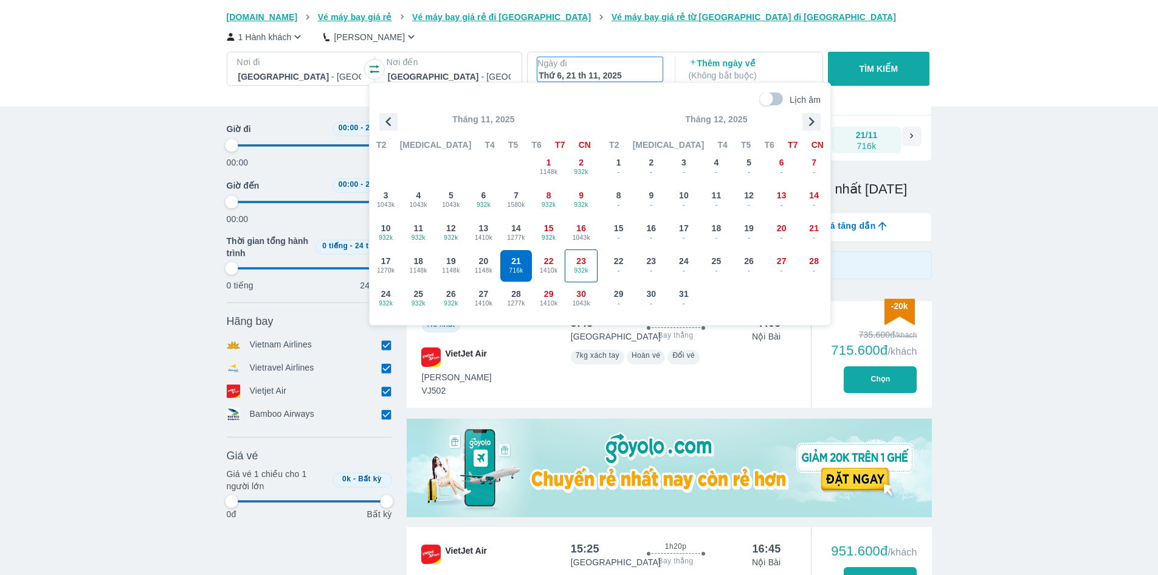
type input "97.9166666666667"
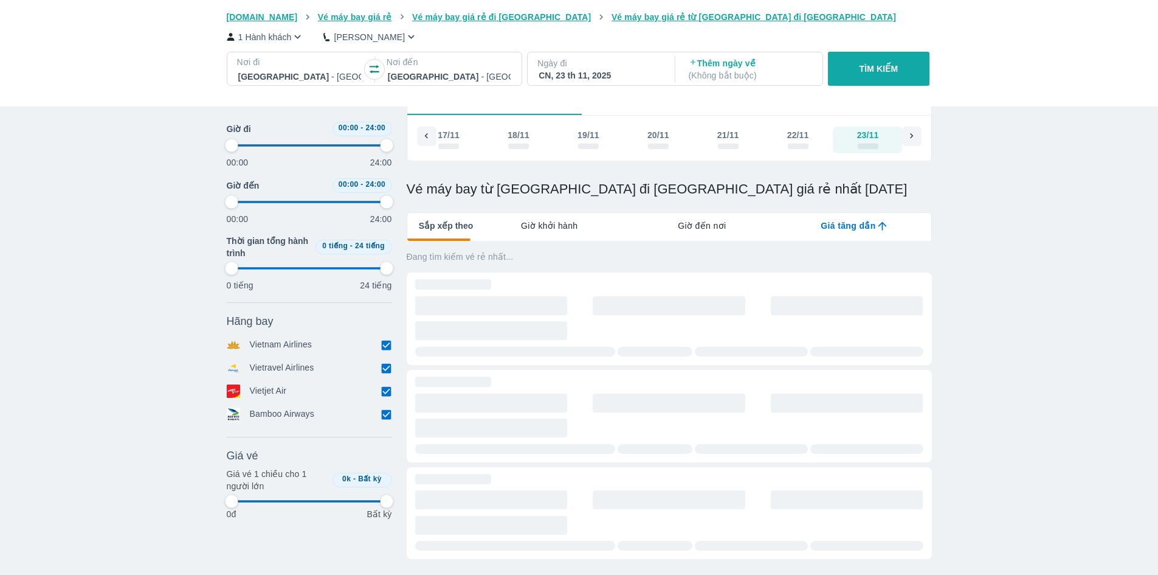
scroll to position [0, 3726]
type input "97.9166666666667"
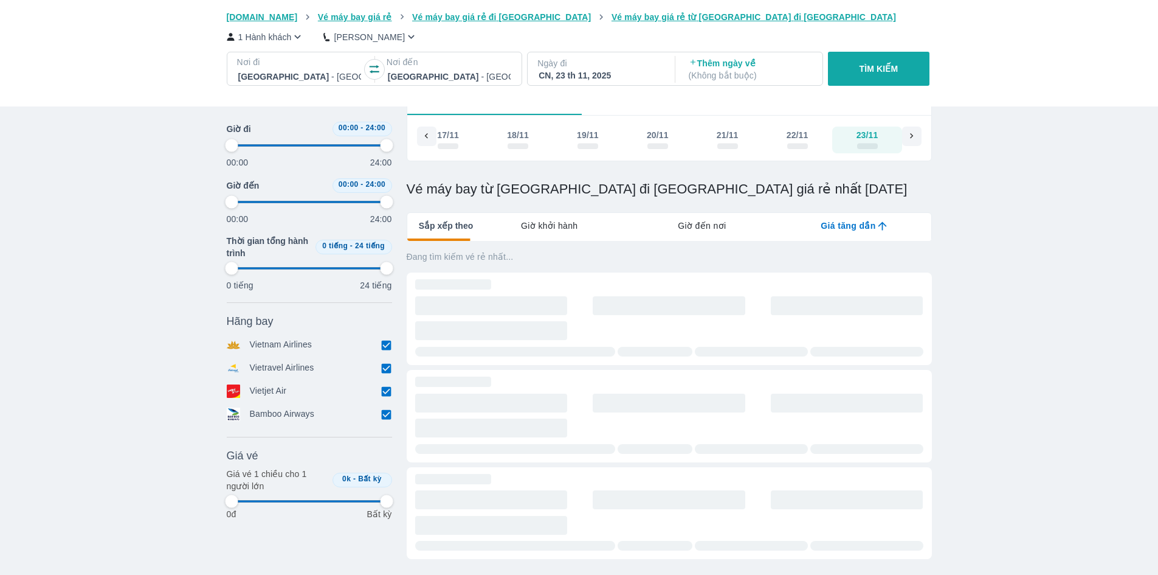
type input "97.9166666666667"
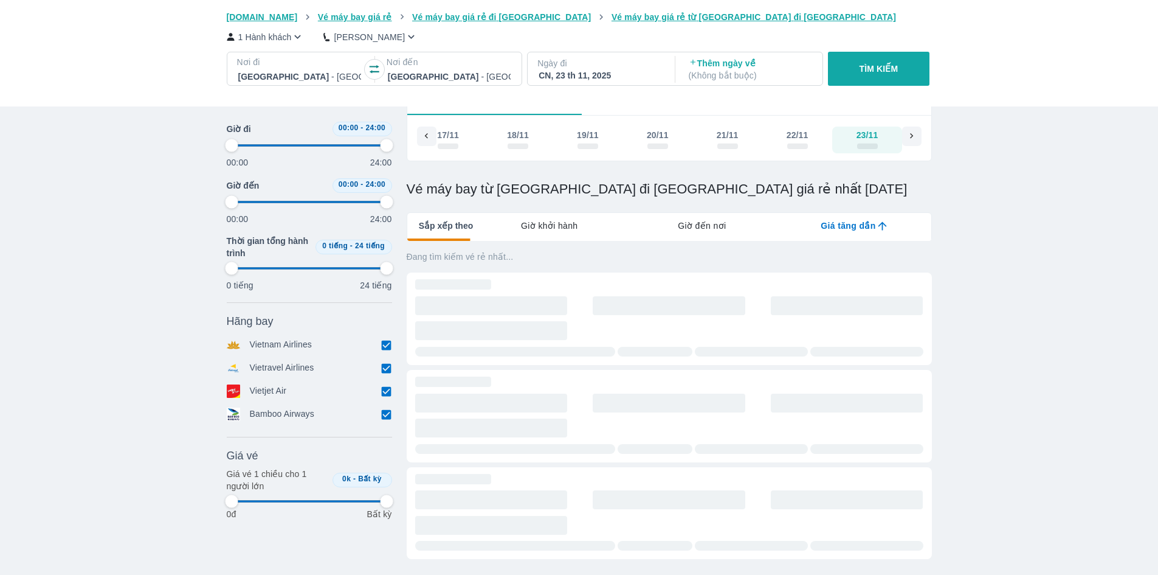
type input "97.9166666666667"
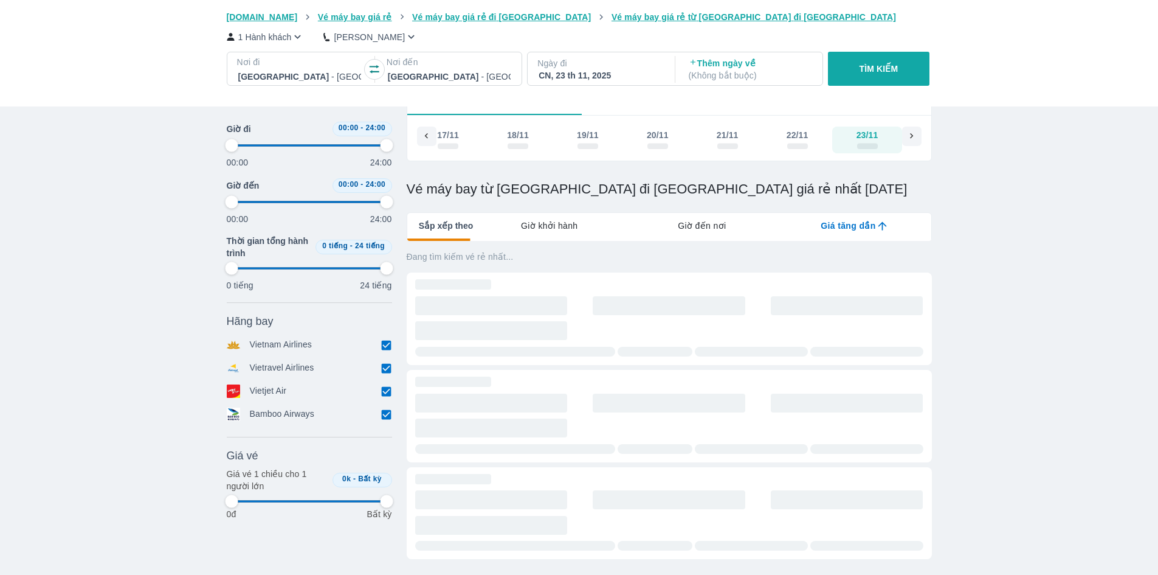
type input "97.9166666666667"
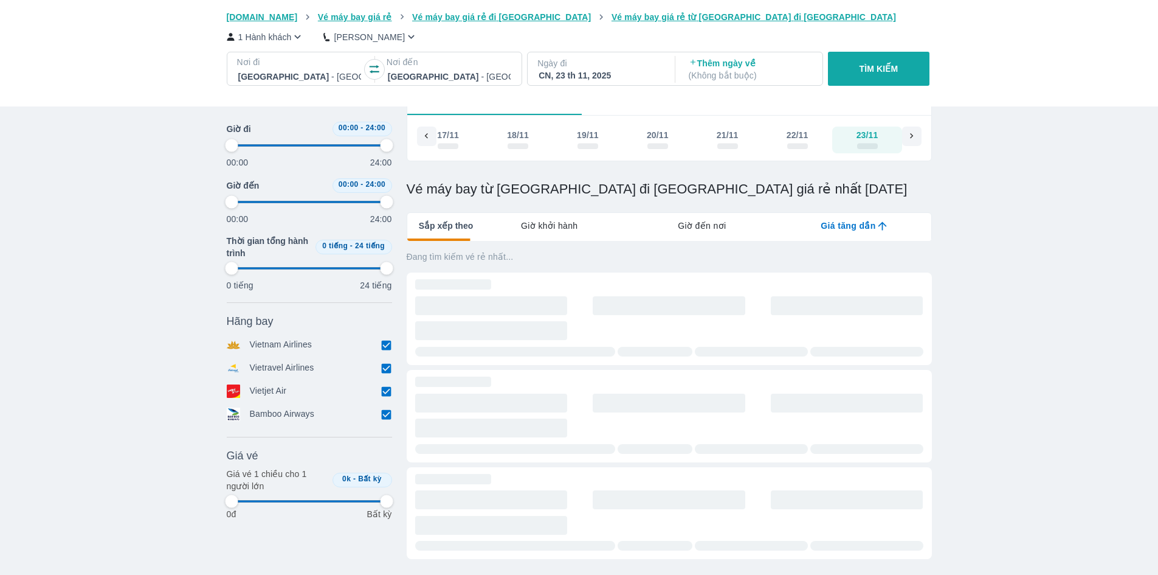
type input "97.9166666666667"
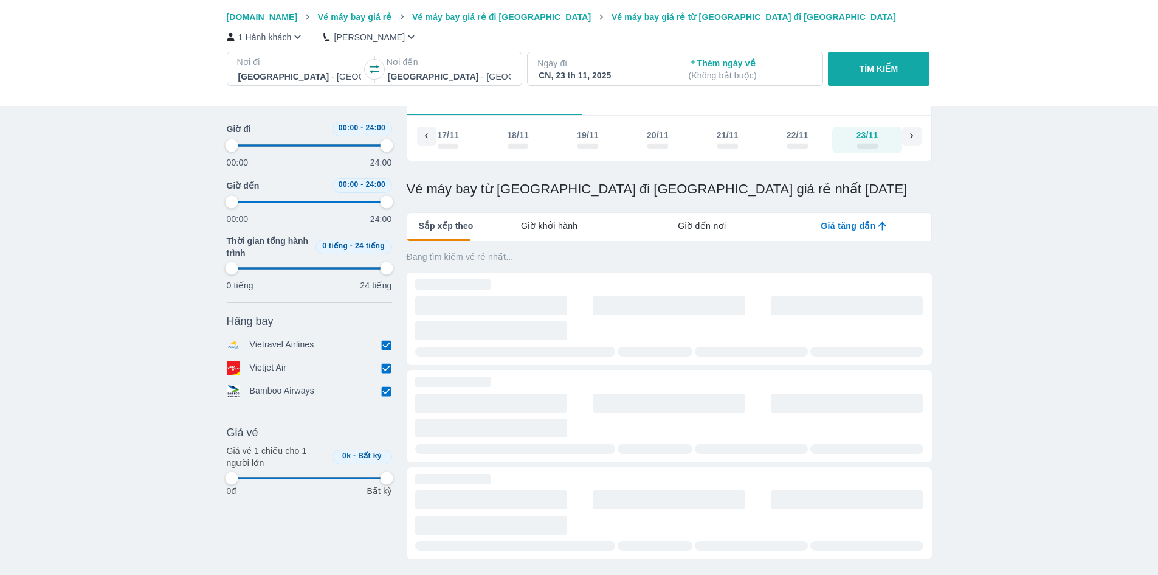
type input "97.9166666666667"
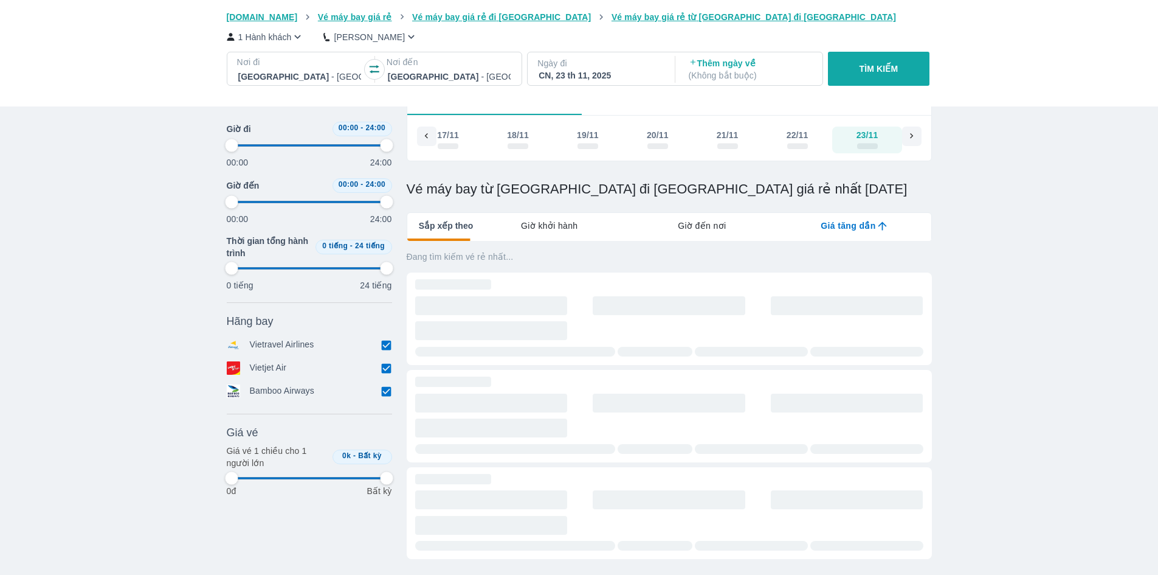
type input "97.9166666666667"
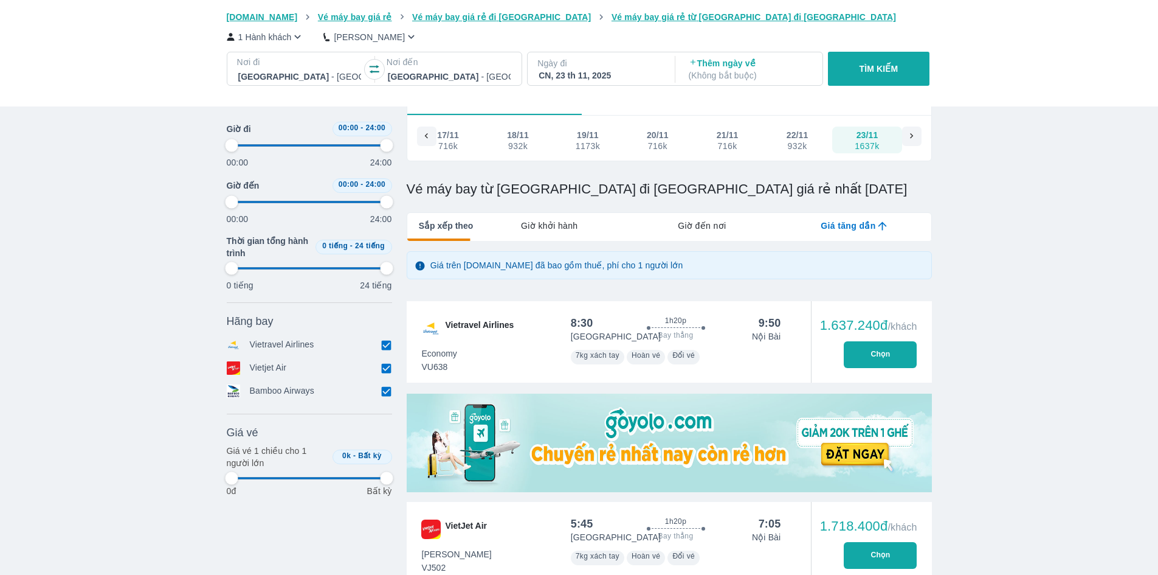
type input "97.9166666666667"
click at [888, 72] on p "TÌM KIẾM" at bounding box center [879, 69] width 39 height 12
type input "97.9166666666667"
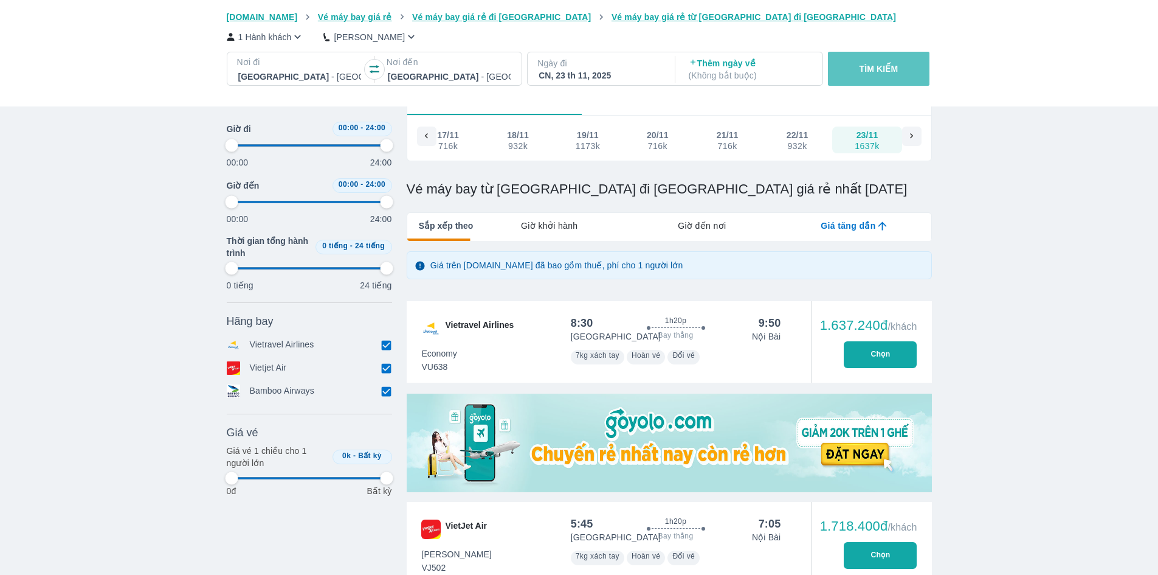
type input "97.9166666666667"
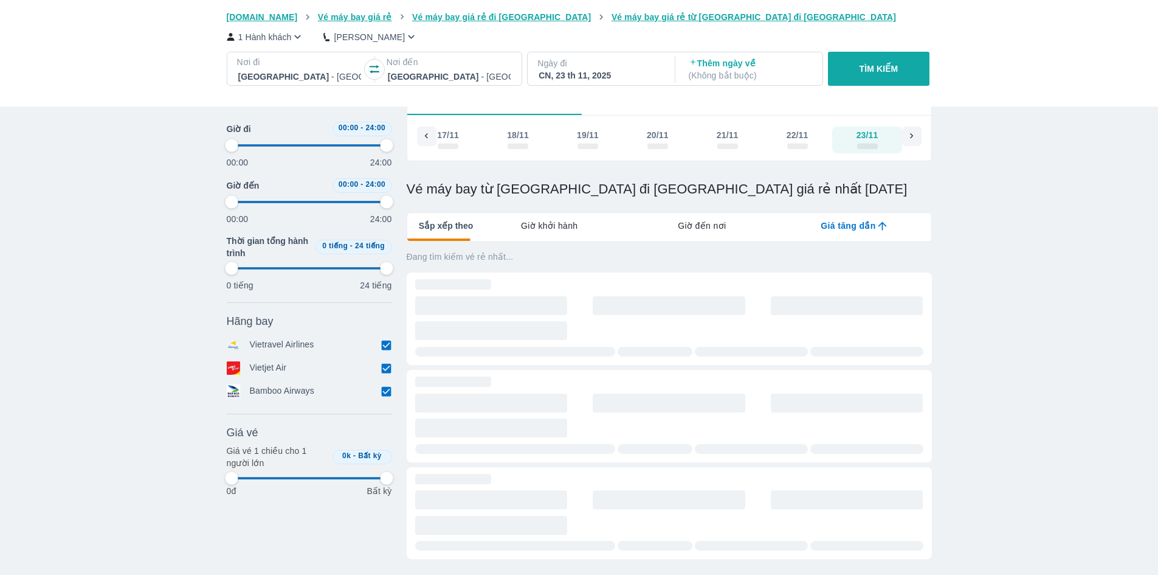
type input "97.9166666666667"
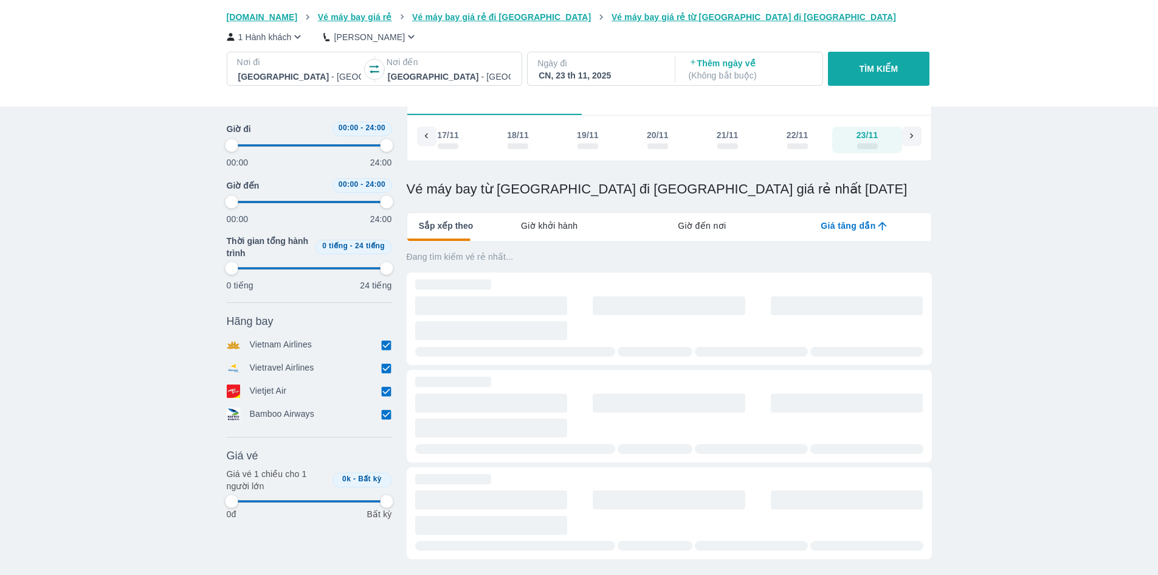
type input "97.9166666666667"
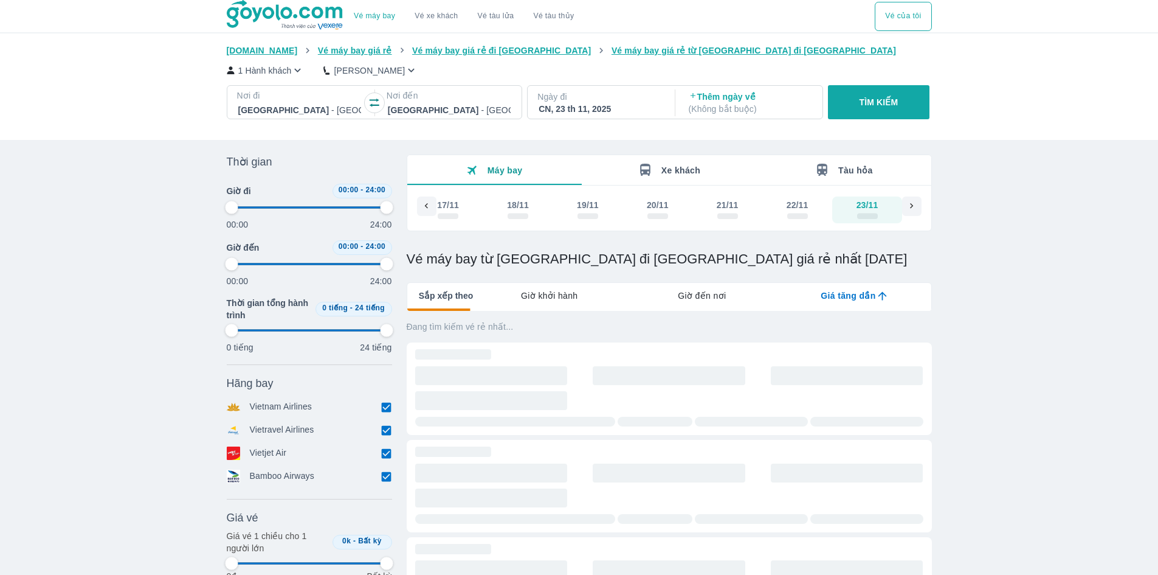
click at [604, 109] on div "CN, 23 th 11, 2025" at bounding box center [600, 109] width 123 height 12
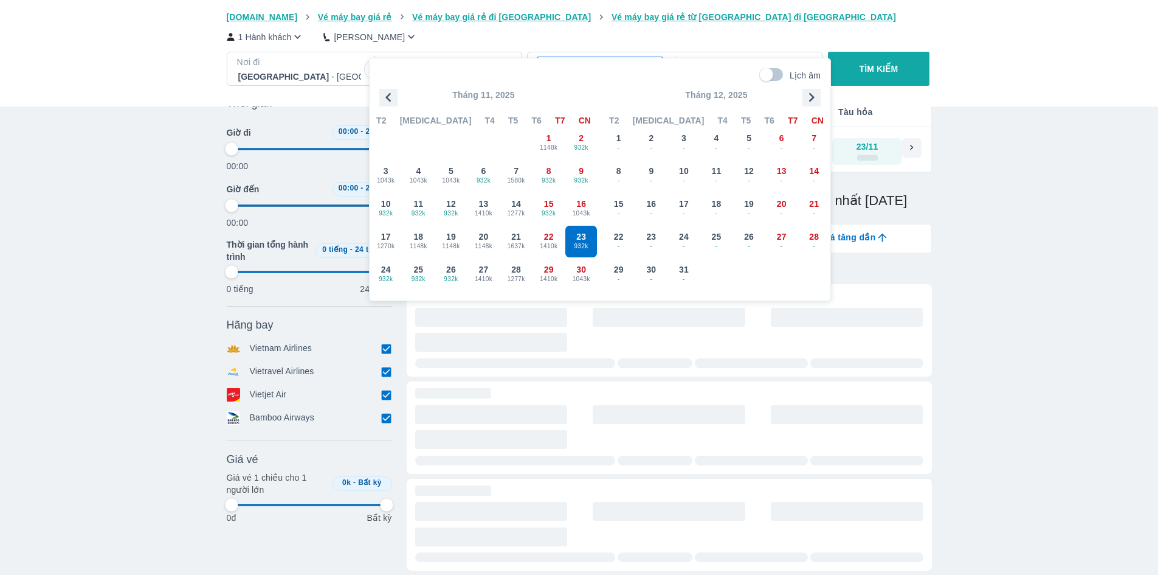
scroll to position [70, 0]
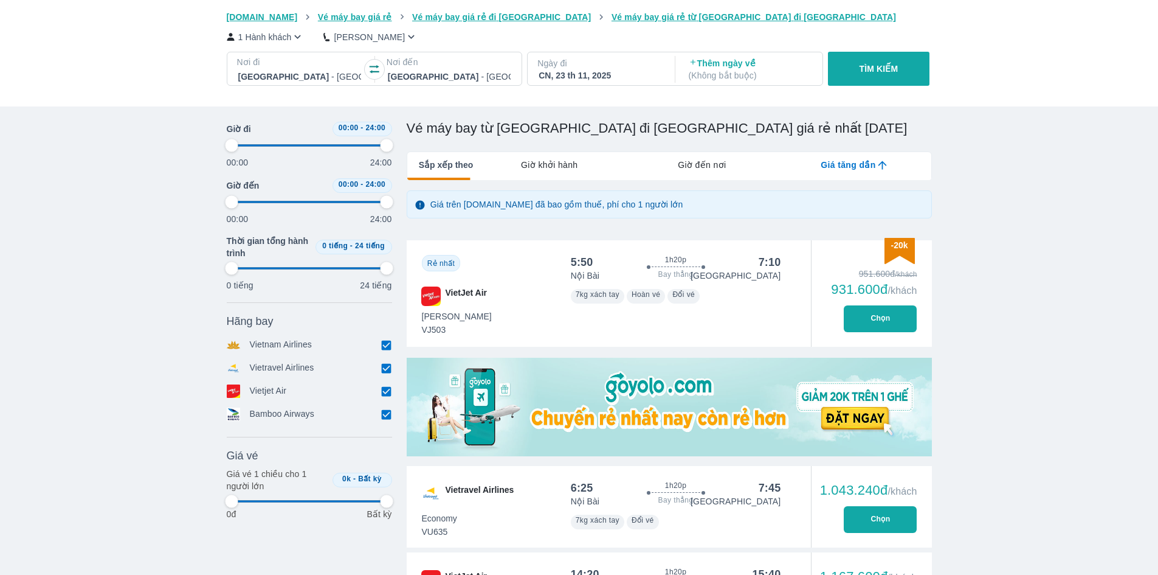
scroll to position [374, 0]
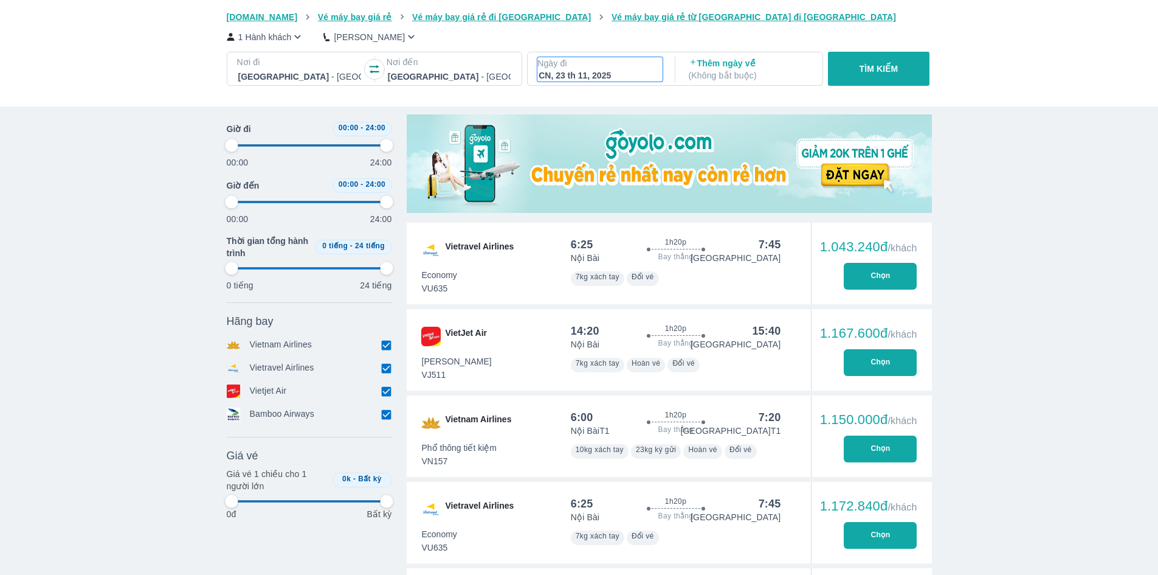
click at [567, 75] on div "CN, 23 th 11, 2025" at bounding box center [600, 75] width 123 height 12
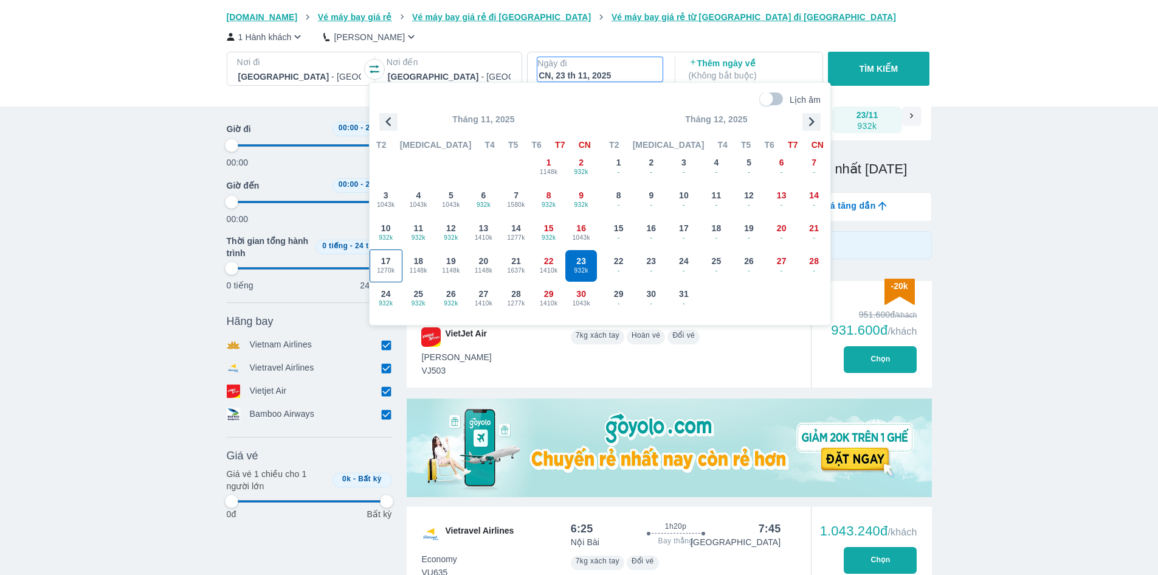
scroll to position [70, 0]
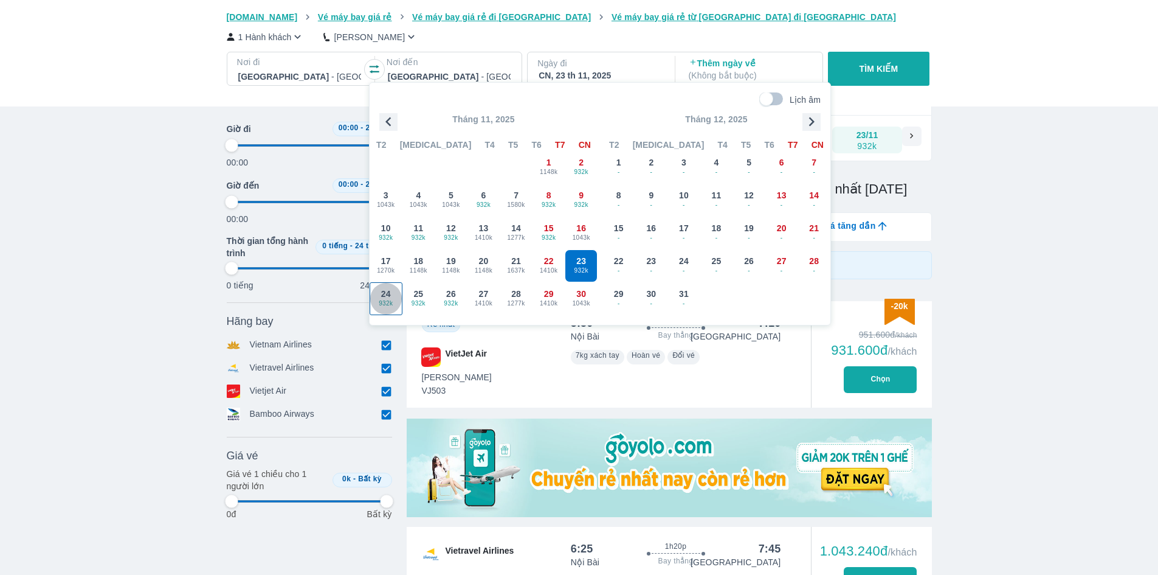
drag, startPoint x: 401, startPoint y: 297, endPoint x: 393, endPoint y: 297, distance: 7.3
click at [393, 297] on div "24 932k" at bounding box center [386, 299] width 32 height 32
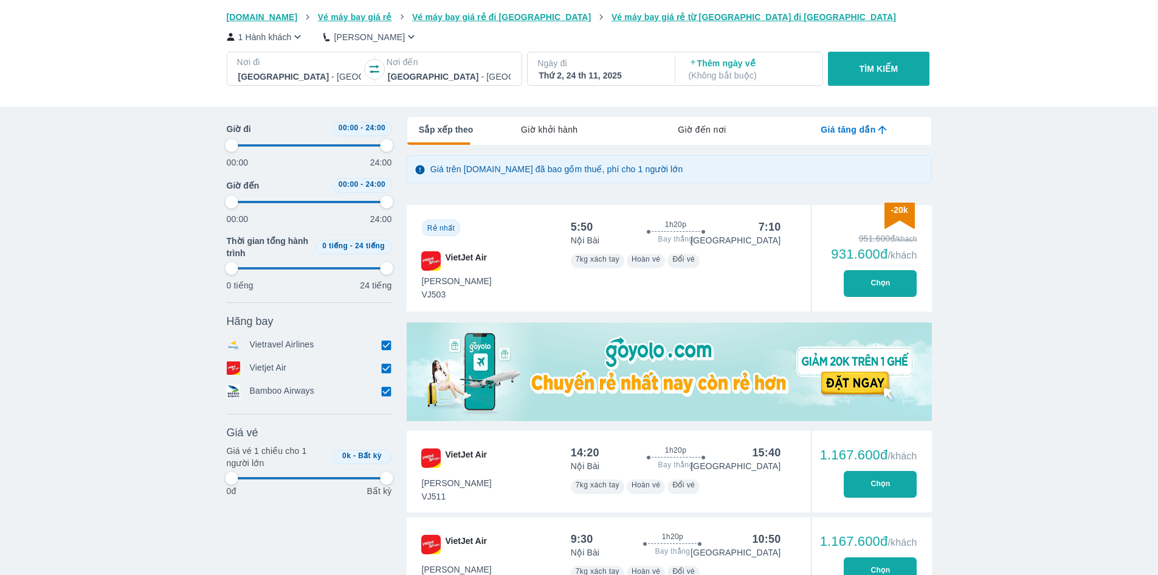
scroll to position [313, 0]
